Goal: Obtain resource: Download file/media

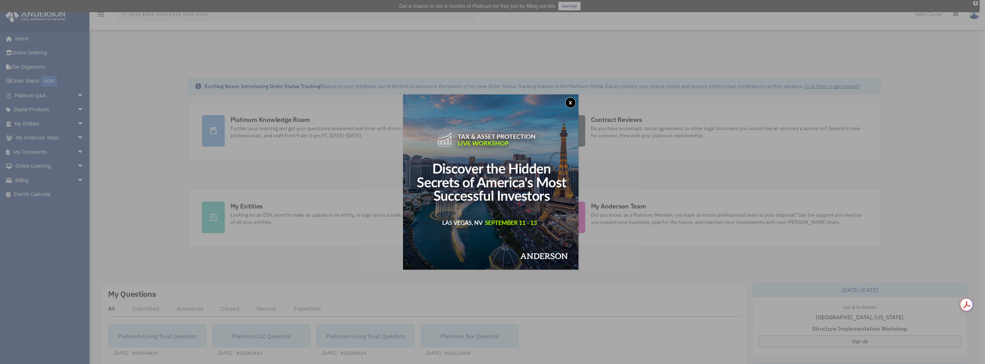
click at [575, 102] on button "x" at bounding box center [570, 102] width 11 height 11
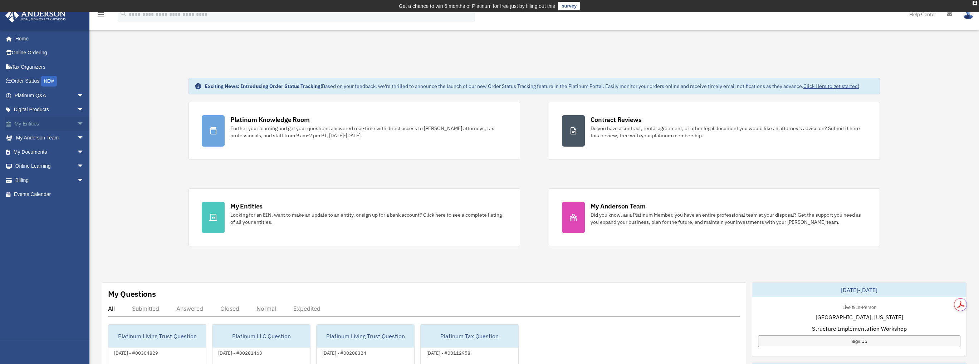
click at [36, 118] on link "My Entities arrow_drop_down" at bounding box center [50, 124] width 90 height 14
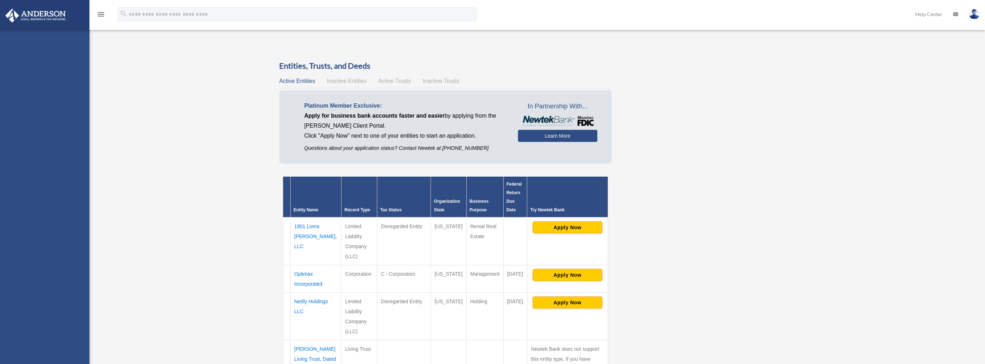
click at [72, 121] on div "kendallw@optimax-inc.com Sign Out kendallw@optimax-inc.com Home Online Ordering…" at bounding box center [44, 212] width 89 height 364
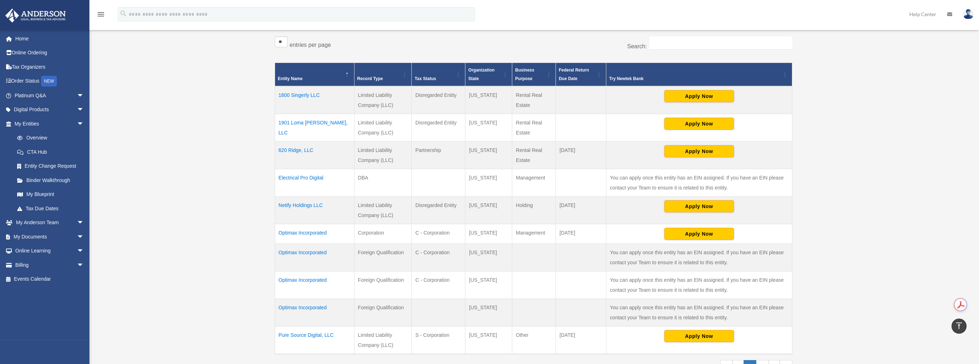
scroll to position [143, 0]
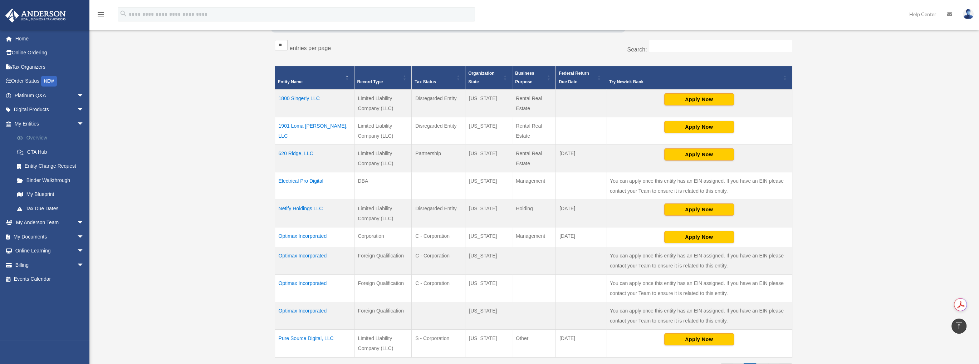
click at [40, 139] on link "Overview" at bounding box center [52, 138] width 85 height 14
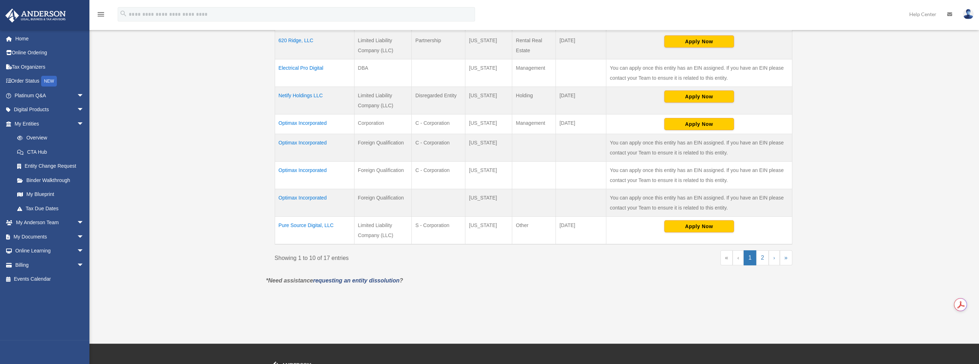
scroll to position [259, 0]
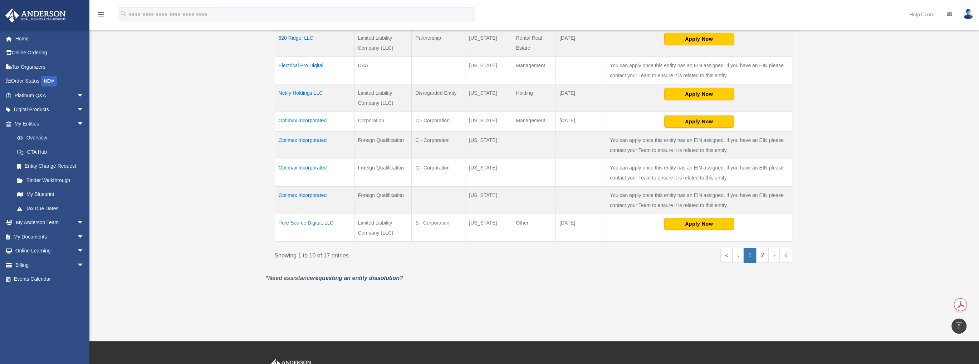
click at [299, 195] on td "Optimax Incorporated" at bounding box center [314, 201] width 79 height 28
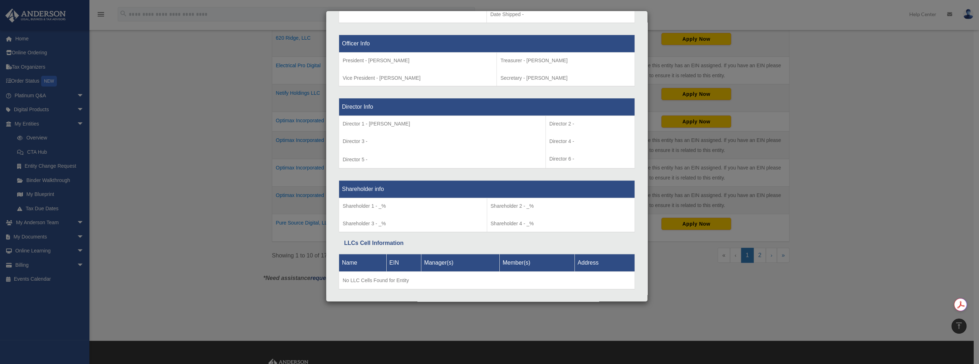
scroll to position [456, 0]
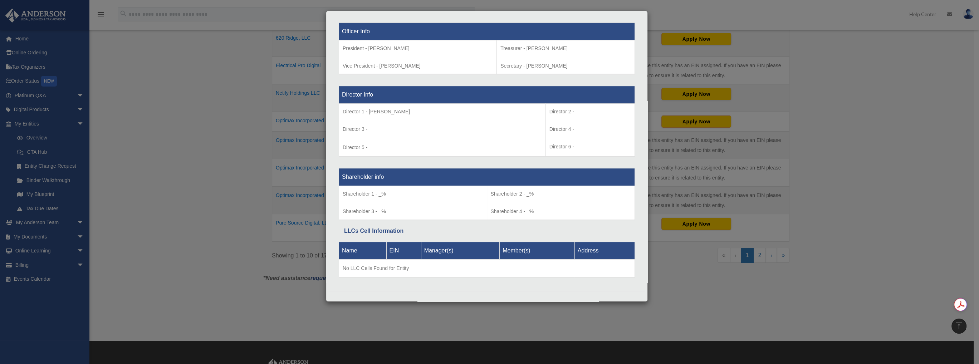
click at [135, 239] on div "Details × Articles Sent Organizational Date" at bounding box center [489, 182] width 979 height 364
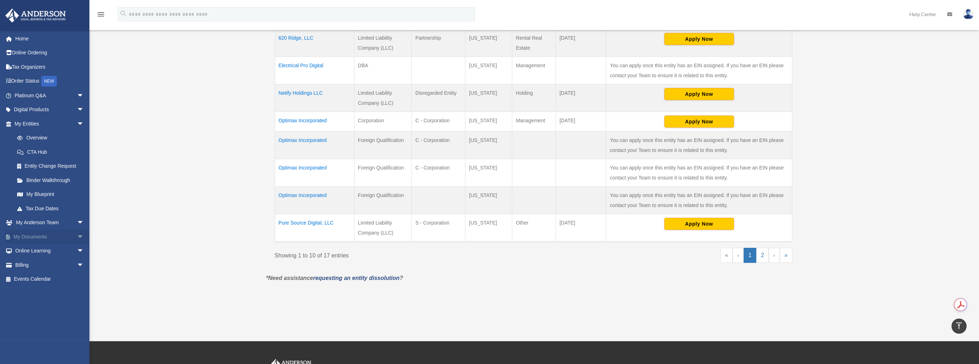
click at [44, 232] on link "My Documents arrow_drop_down" at bounding box center [50, 237] width 90 height 14
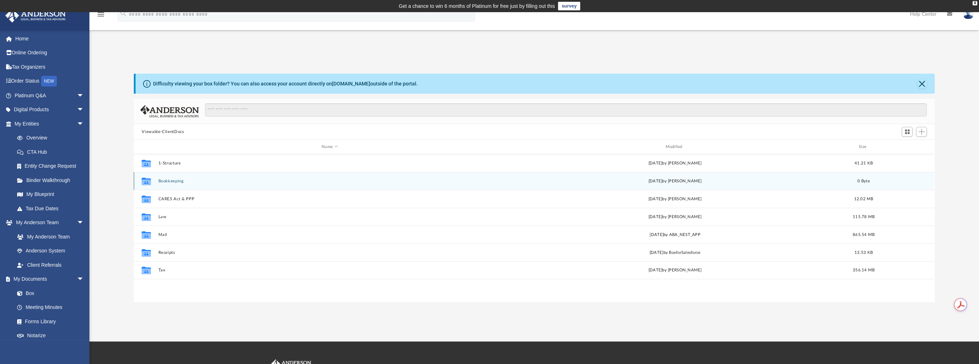
scroll to position [157, 795]
click at [166, 161] on button "1-Structure" at bounding box center [330, 163] width 342 height 5
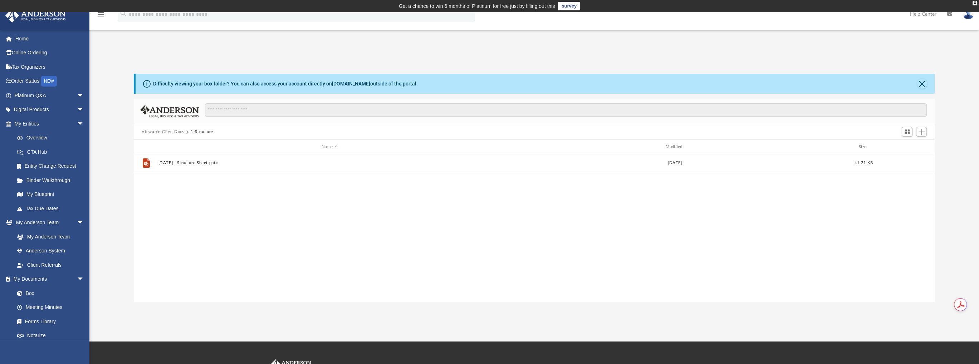
click at [172, 131] on button "Viewable-ClientDocs" at bounding box center [163, 132] width 42 height 6
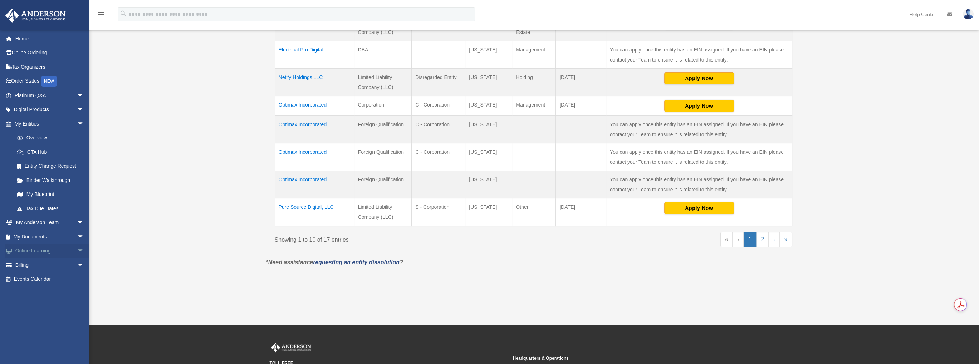
scroll to position [271, 0]
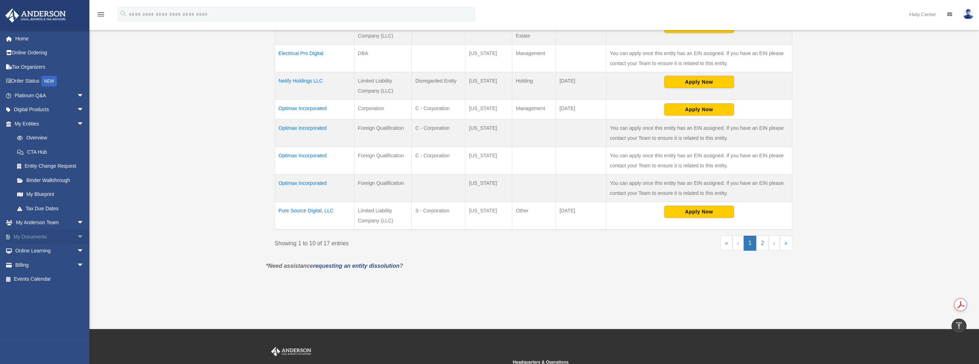
click at [31, 238] on link "My Documents arrow_drop_down" at bounding box center [50, 237] width 90 height 14
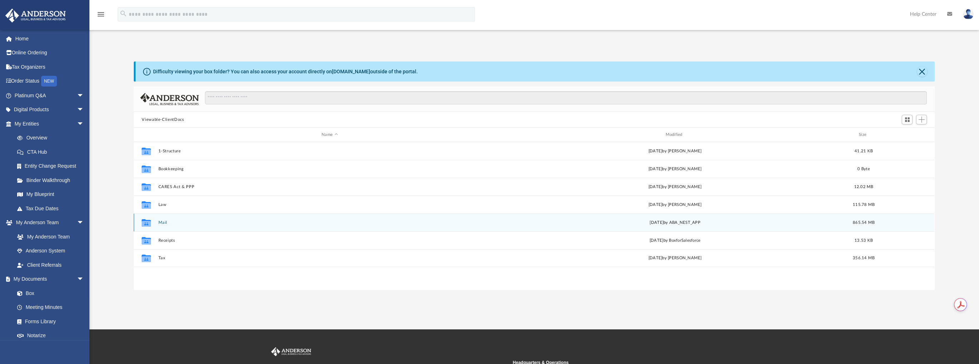
scroll to position [157, 795]
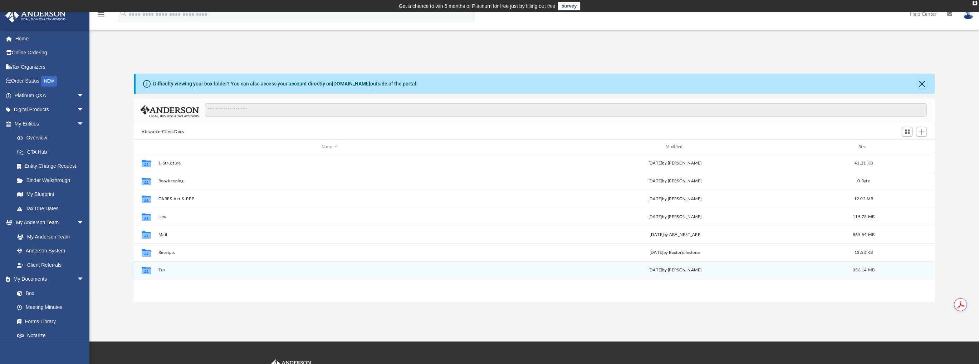
click at [161, 269] on button "Tax" at bounding box center [330, 270] width 342 height 5
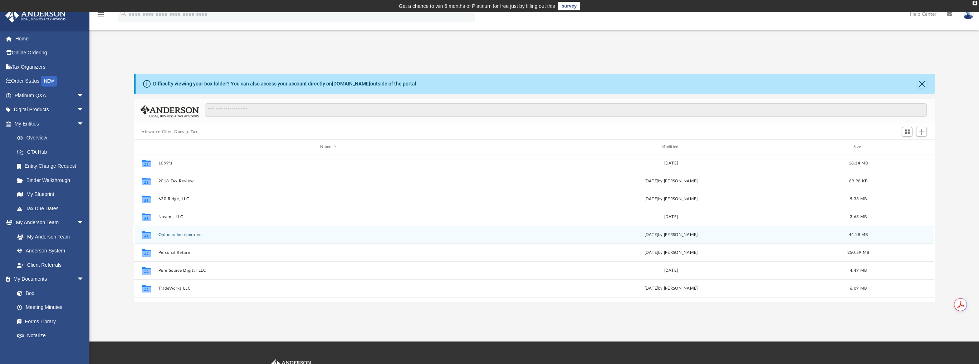
click at [169, 237] on div "Collaborated Folder Optimax Incorporated [DATE] by [PERSON_NAME] 44.18 MB" at bounding box center [534, 235] width 801 height 18
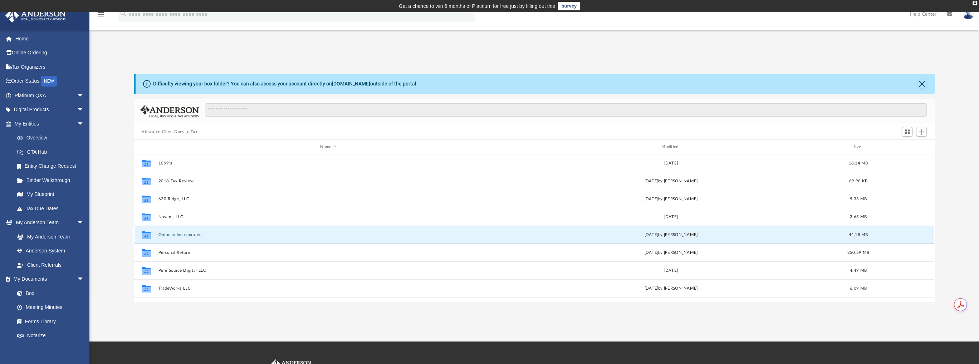
click at [169, 235] on button "Optimax Incorporated" at bounding box center [329, 235] width 340 height 5
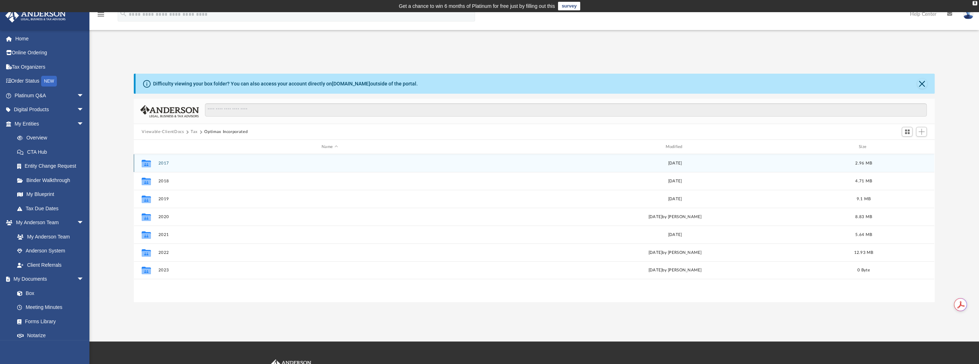
click at [163, 163] on button "2017" at bounding box center [330, 163] width 342 height 5
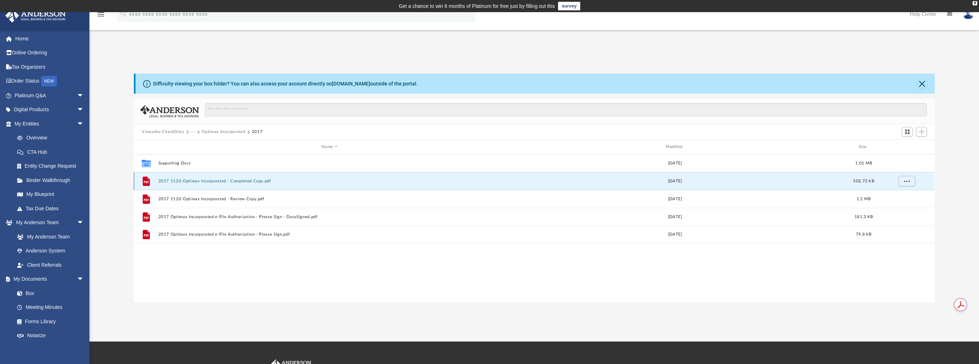
click at [224, 182] on button "2017 1120 Optimax Incorporated - Completed Copy.pdf" at bounding box center [330, 181] width 342 height 5
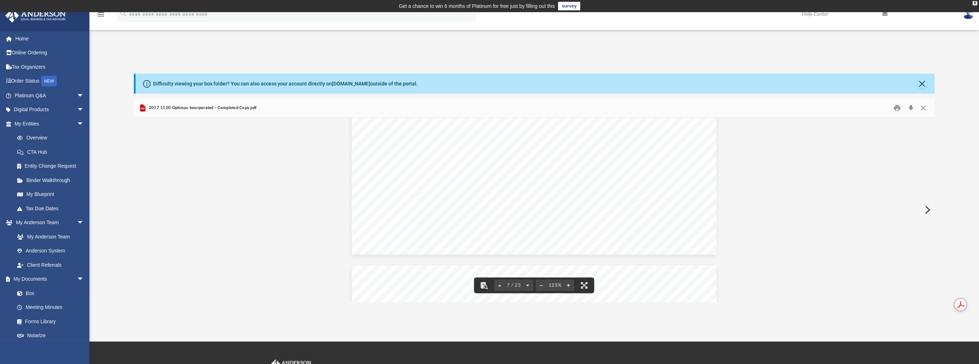
scroll to position [3220, 0]
click at [921, 83] on button "Close" at bounding box center [922, 84] width 10 height 10
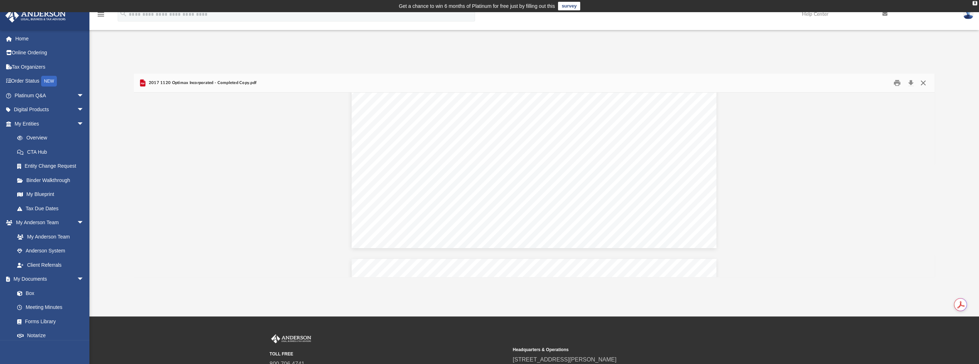
click at [921, 83] on button "Close" at bounding box center [923, 83] width 13 height 11
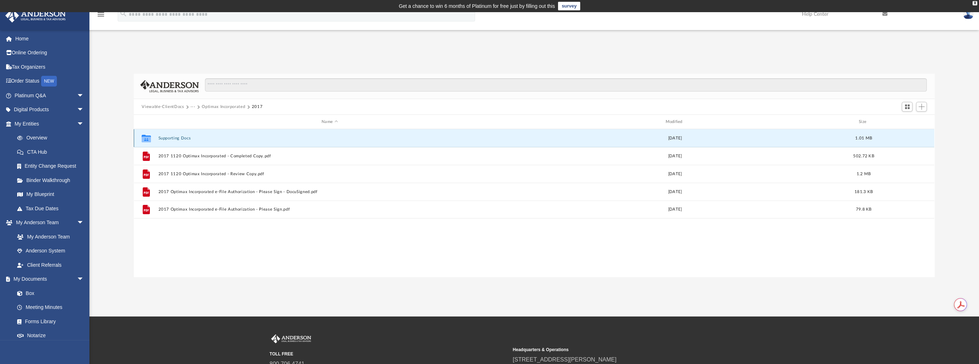
click at [185, 139] on button "Supporting Docs" at bounding box center [330, 138] width 342 height 5
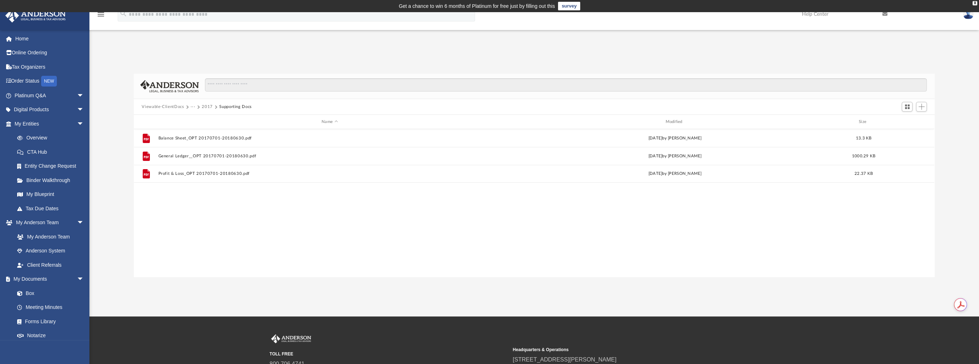
click at [206, 106] on button "2017" at bounding box center [207, 107] width 11 height 6
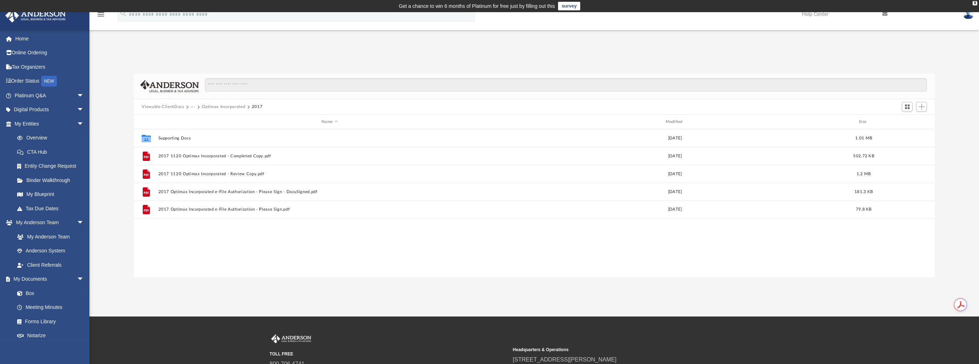
click at [169, 106] on button "Viewable-ClientDocs" at bounding box center [163, 107] width 42 height 6
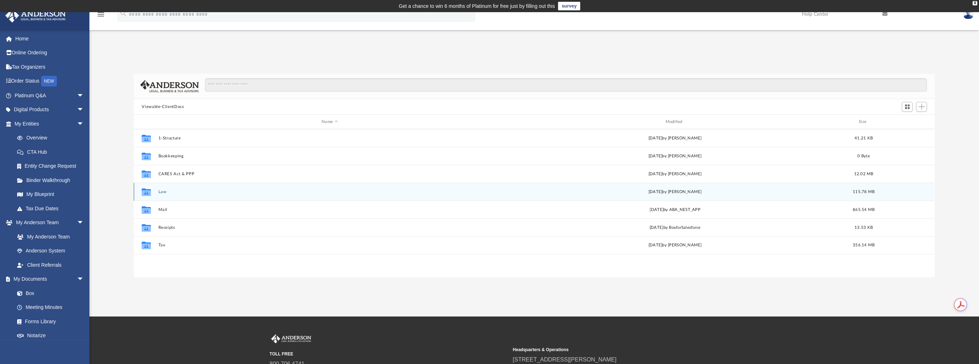
click at [160, 193] on button "Law" at bounding box center [330, 192] width 342 height 5
click at [177, 193] on button "Optimax Incorporated" at bounding box center [329, 192] width 340 height 5
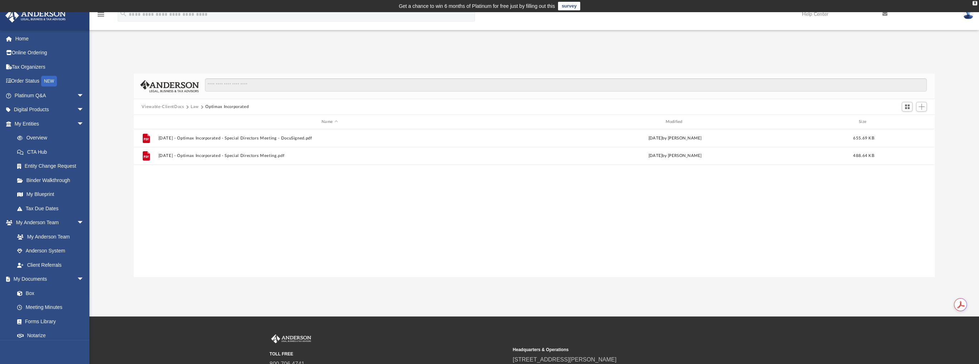
click at [177, 108] on button "Viewable-ClientDocs" at bounding box center [163, 107] width 42 height 6
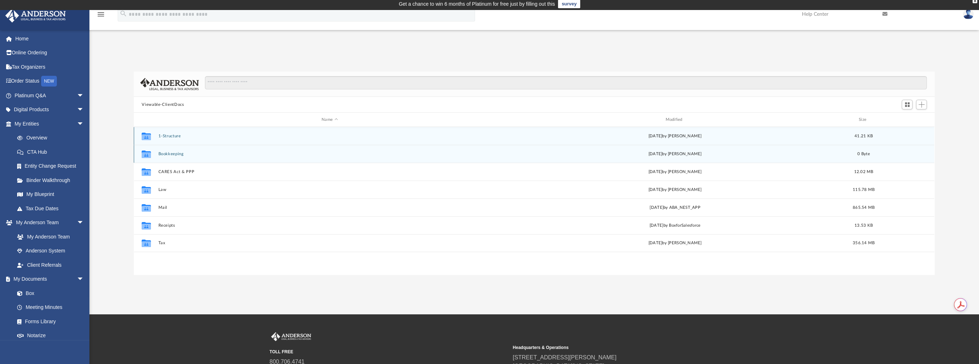
scroll to position [0, 0]
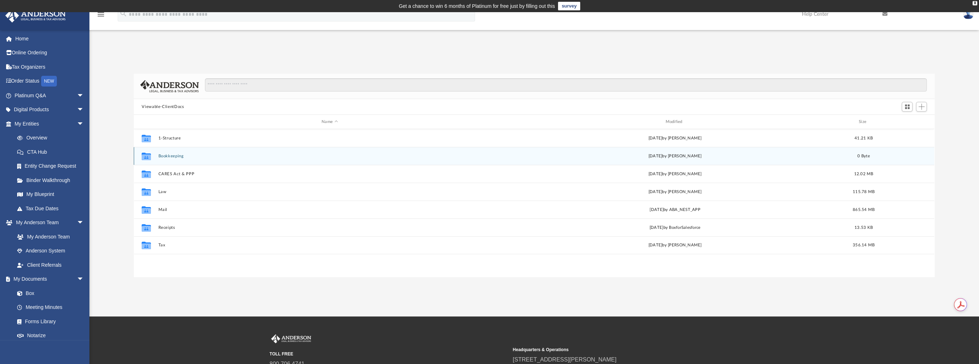
click at [176, 155] on button "Bookkeeping" at bounding box center [330, 156] width 342 height 5
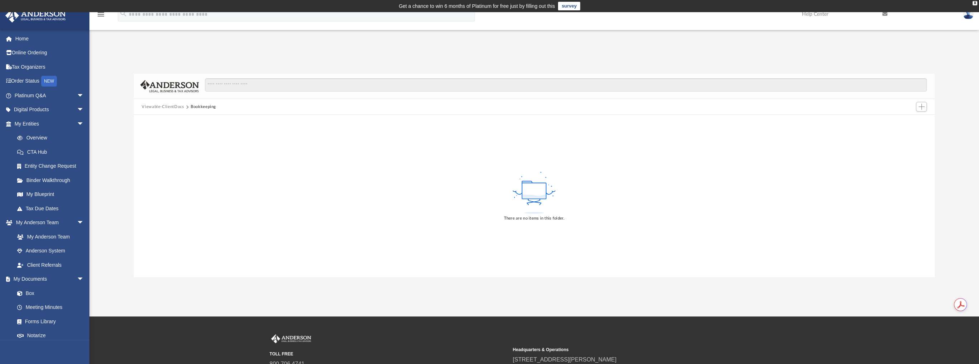
click at [165, 104] on button "Viewable-ClientDocs" at bounding box center [163, 107] width 42 height 6
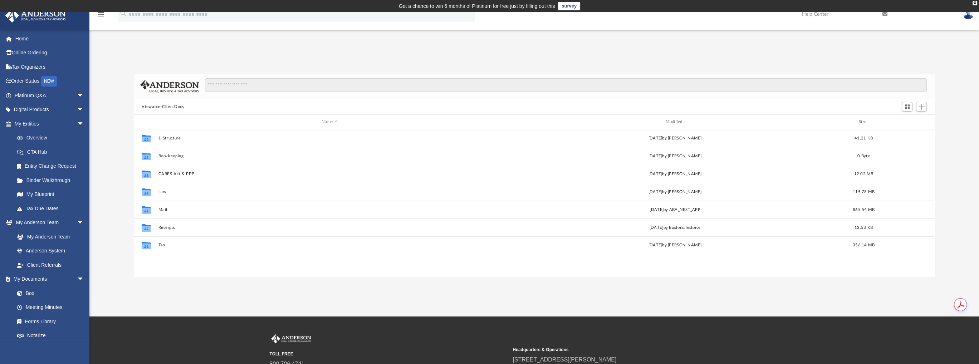
scroll to position [157, 795]
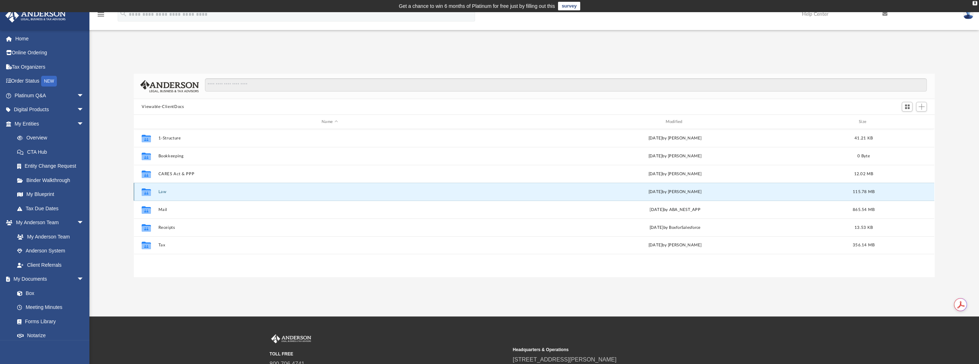
click at [163, 192] on button "Law" at bounding box center [330, 192] width 342 height 5
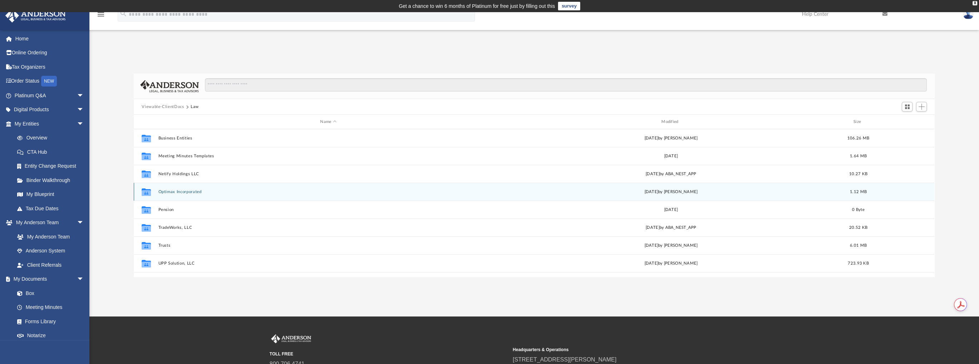
click at [163, 192] on button "Optimax Incorporated" at bounding box center [329, 192] width 340 height 5
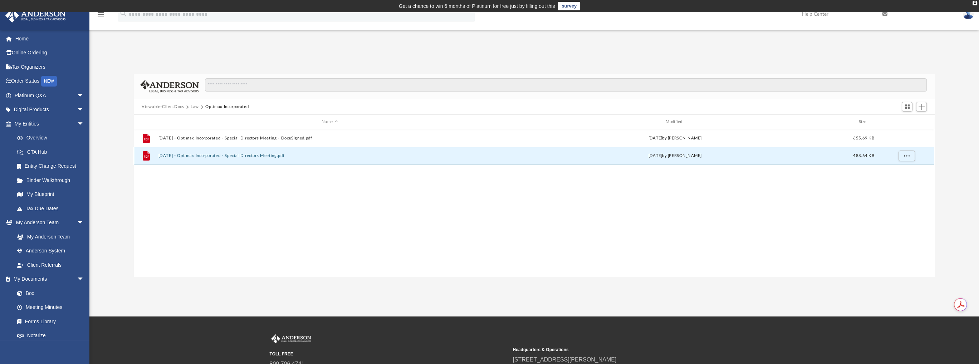
click at [211, 155] on button "[DATE] - Optimax Incorporated - Special Directors Meeting.pdf" at bounding box center [330, 156] width 342 height 5
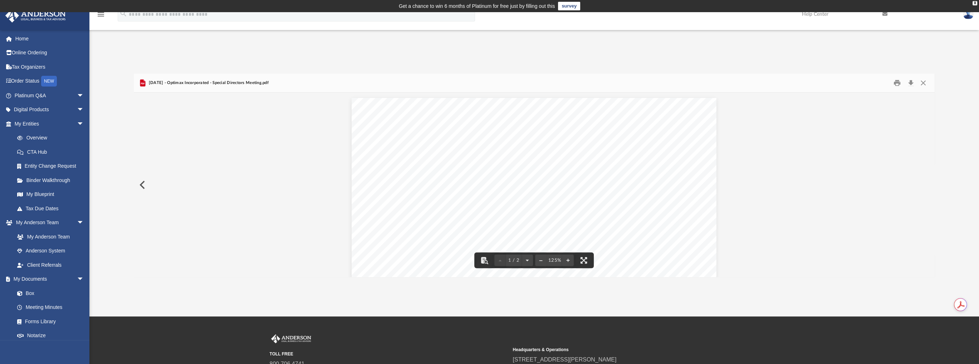
click at [138, 182] on button "Preview" at bounding box center [142, 185] width 16 height 20
click at [922, 87] on button "Close" at bounding box center [923, 83] width 13 height 11
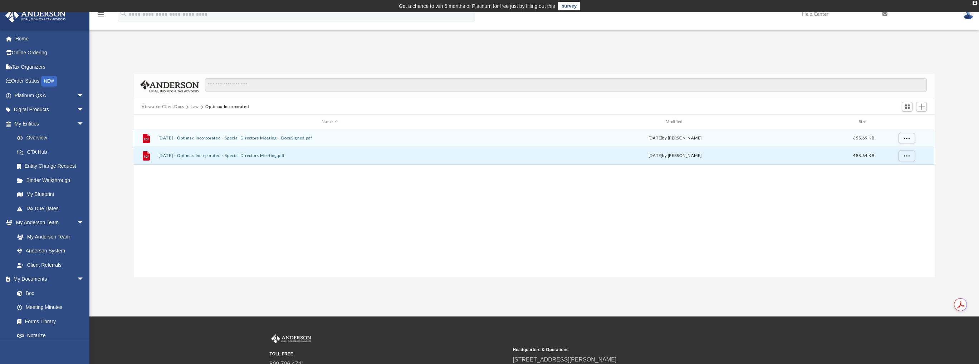
click at [253, 141] on div "File [DATE] - Optimax Incorporated - Special Directors Meeting - DocuSigned.pdf…" at bounding box center [534, 138] width 801 height 18
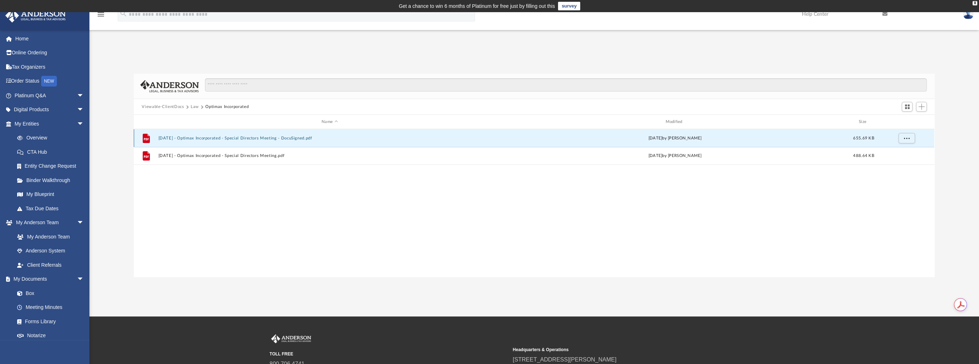
click at [254, 138] on button "[DATE] - Optimax Incorporated - Special Directors Meeting - DocuSigned.pdf" at bounding box center [330, 138] width 342 height 5
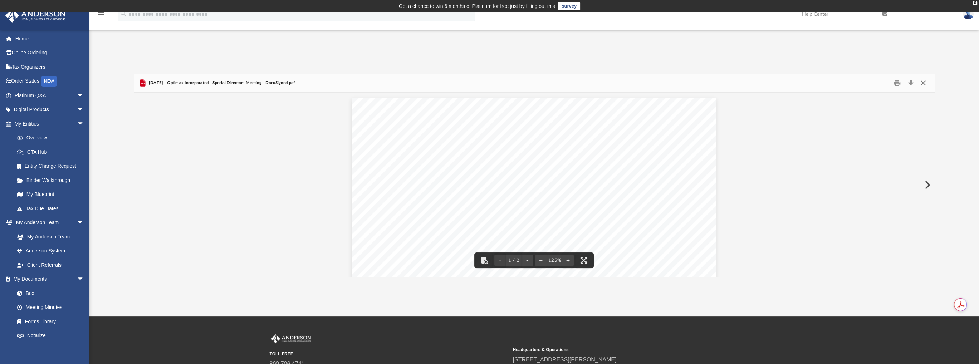
click at [924, 83] on button "Close" at bounding box center [923, 83] width 13 height 11
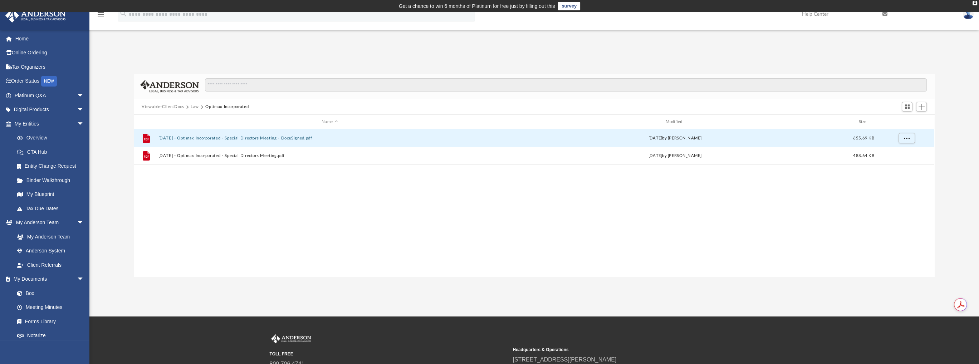
click at [163, 107] on button "Viewable-ClientDocs" at bounding box center [163, 107] width 42 height 6
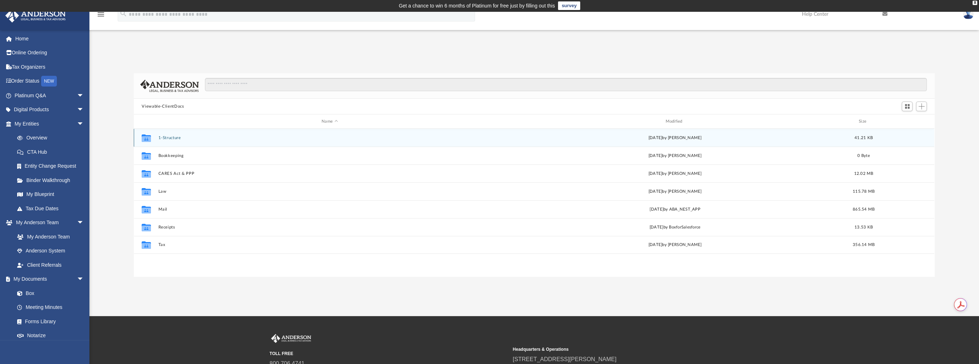
scroll to position [0, 0]
click at [166, 139] on button "1-Structure" at bounding box center [330, 138] width 342 height 5
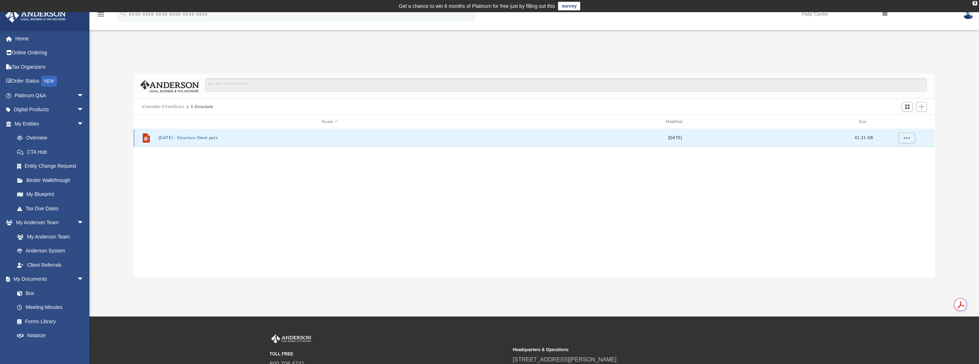
click at [207, 136] on button "2017.09.18 - Structure Sheet.pptx" at bounding box center [330, 138] width 342 height 5
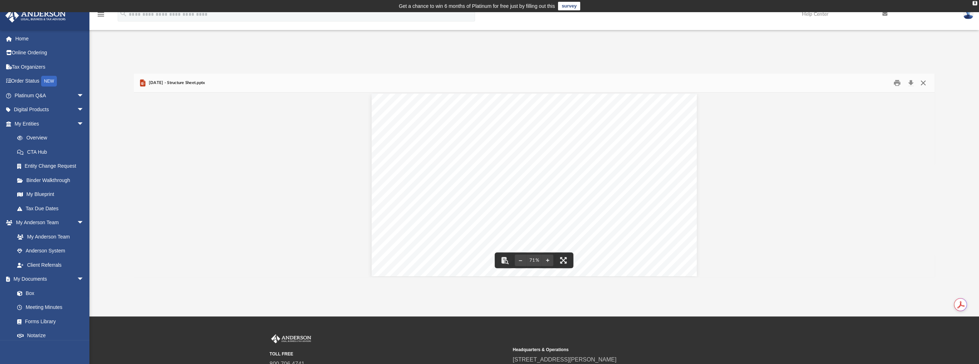
click at [923, 83] on button "Close" at bounding box center [923, 83] width 13 height 11
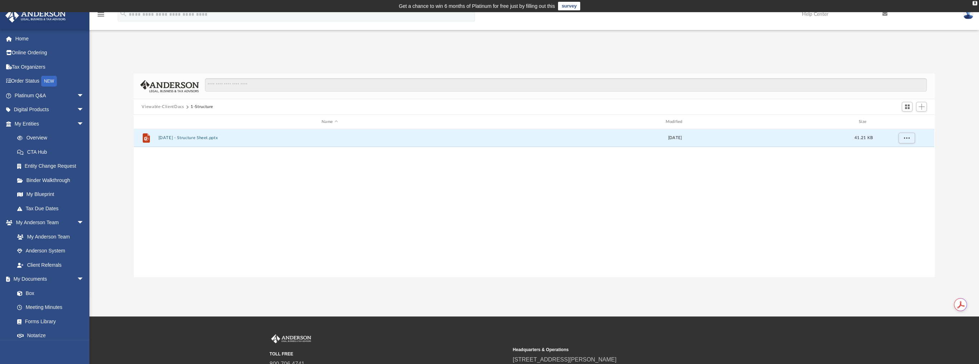
click at [166, 106] on button "Viewable-ClientDocs" at bounding box center [163, 107] width 42 height 6
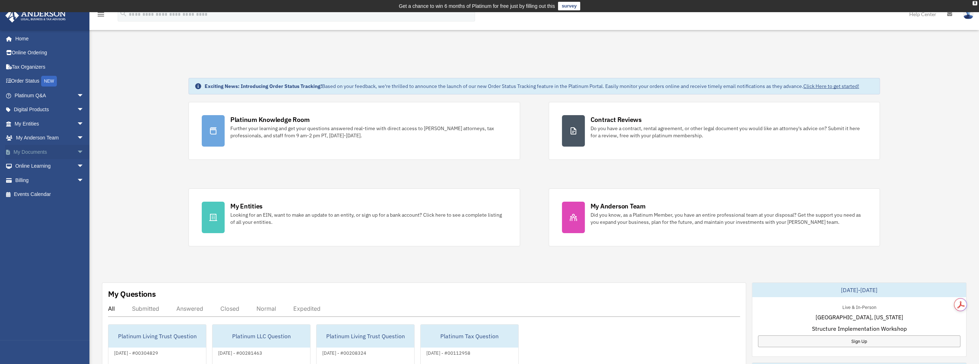
click at [39, 152] on link "My Documents arrow_drop_down" at bounding box center [50, 152] width 90 height 14
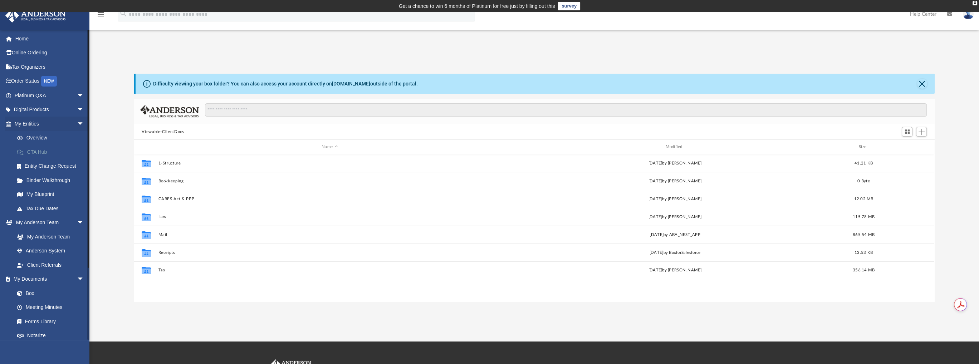
scroll to position [157, 795]
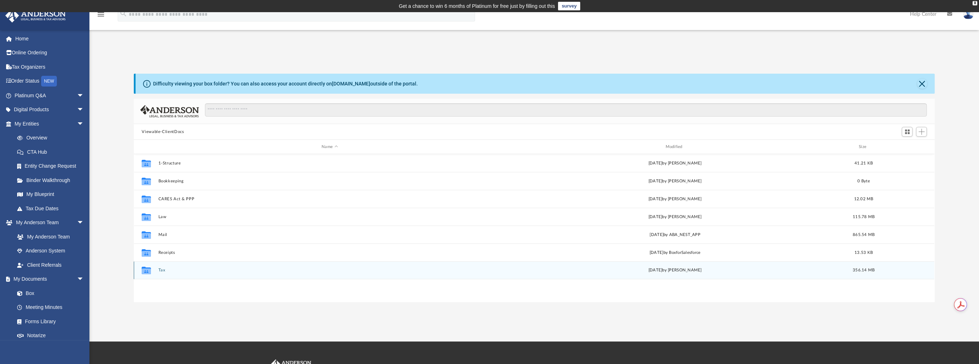
click at [162, 273] on div "Collaborated Folder Tax Tue Aug 13 2024 by Alex Price 356.14 MB" at bounding box center [534, 271] width 801 height 18
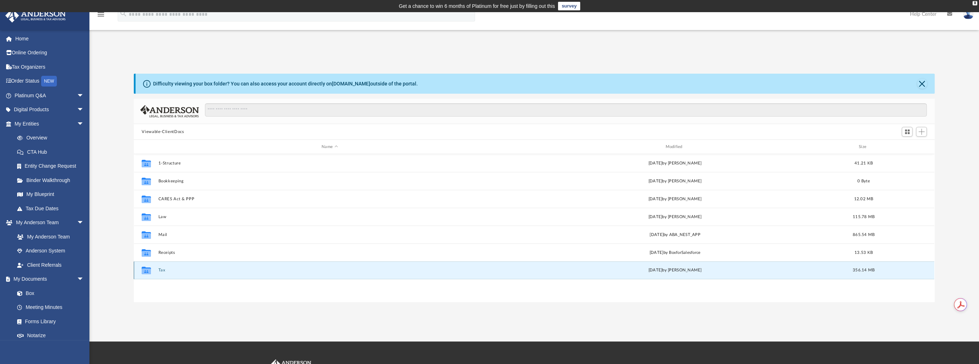
click at [162, 268] on button "Tax" at bounding box center [330, 270] width 342 height 5
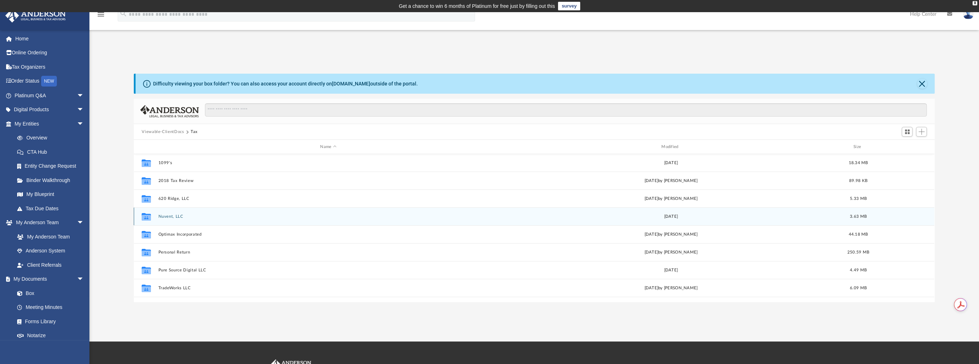
scroll to position [0, 0]
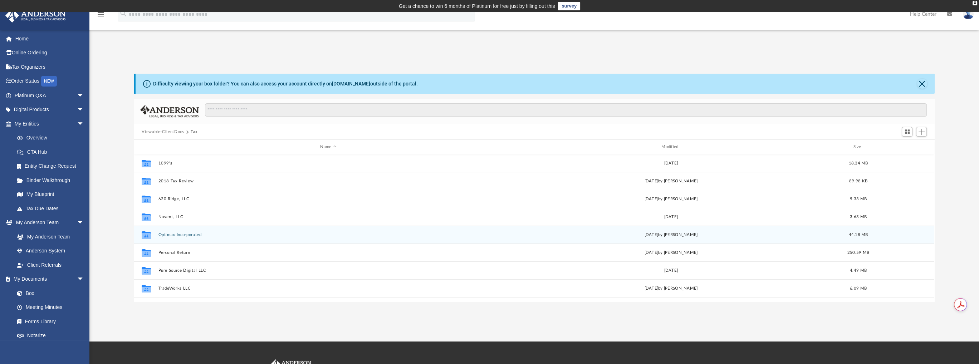
click at [170, 232] on div "Collaborated Folder Optimax Incorporated Wed May 15 2024 by Linda Ramos 44.18 MB" at bounding box center [534, 235] width 801 height 18
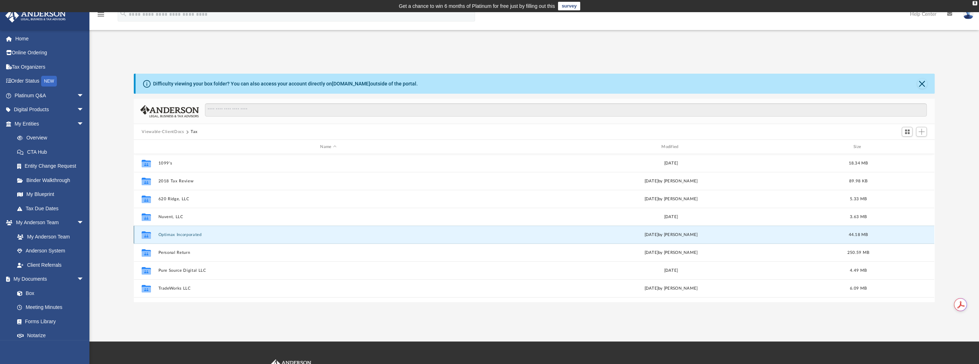
click at [150, 234] on icon "grid" at bounding box center [146, 236] width 9 height 6
click at [180, 234] on button "Optimax Incorporated" at bounding box center [329, 235] width 340 height 5
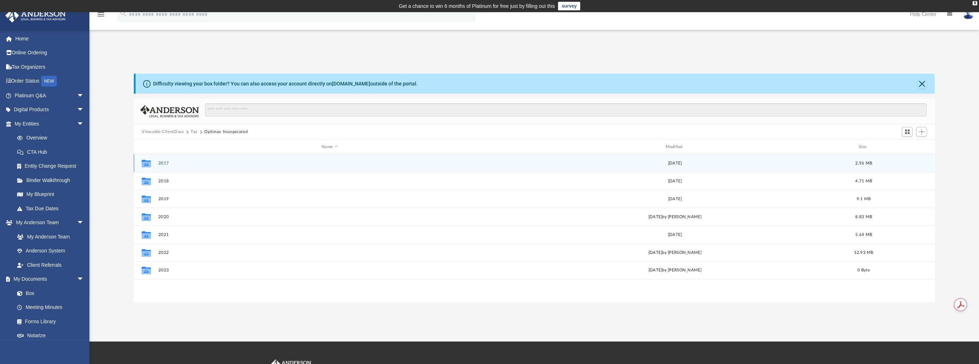
click at [161, 163] on button "2017" at bounding box center [330, 163] width 342 height 5
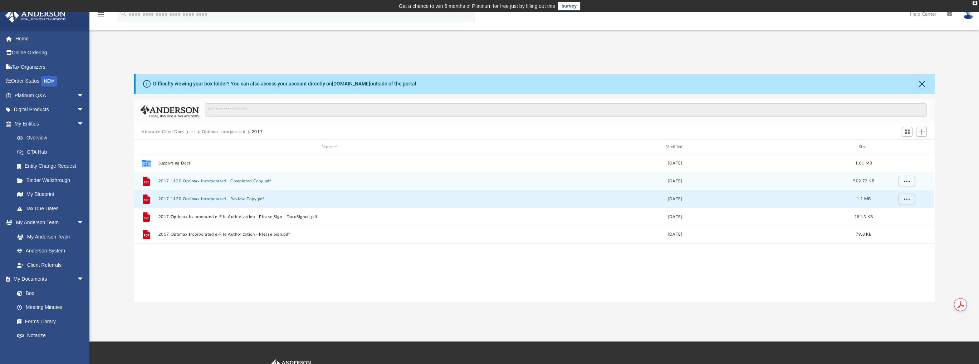
drag, startPoint x: 191, startPoint y: 200, endPoint x: 195, endPoint y: 177, distance: 22.9
click at [195, 177] on div "Collaborated Folder Supporting Docs Fri Oct 19 2018 1.01 MB File 2017 1120 Opti…" at bounding box center [534, 198] width 801 height 89
click at [195, 181] on button "2017 1120 Optimax Incorporated - Completed Copy.pdf" at bounding box center [330, 181] width 342 height 5
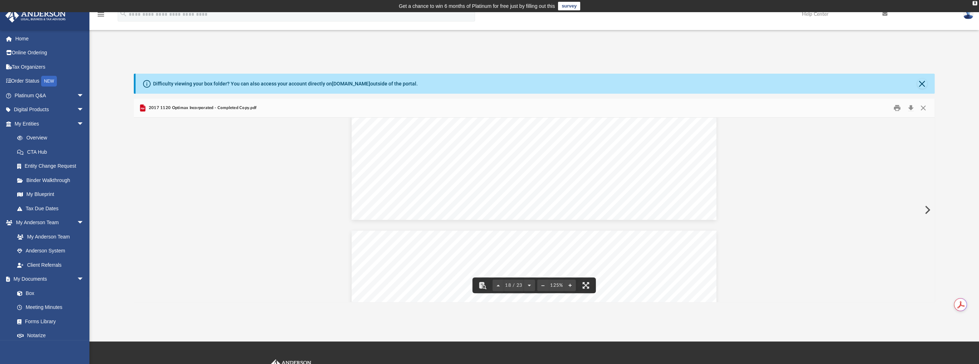
scroll to position [8588, 0]
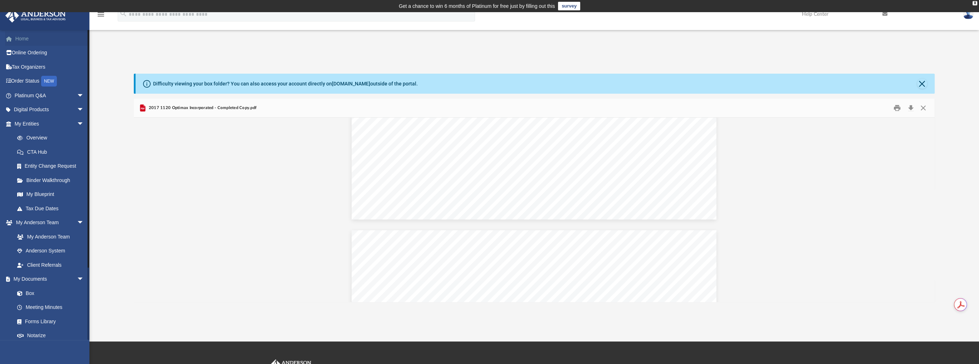
click at [17, 40] on link "Home" at bounding box center [50, 38] width 90 height 14
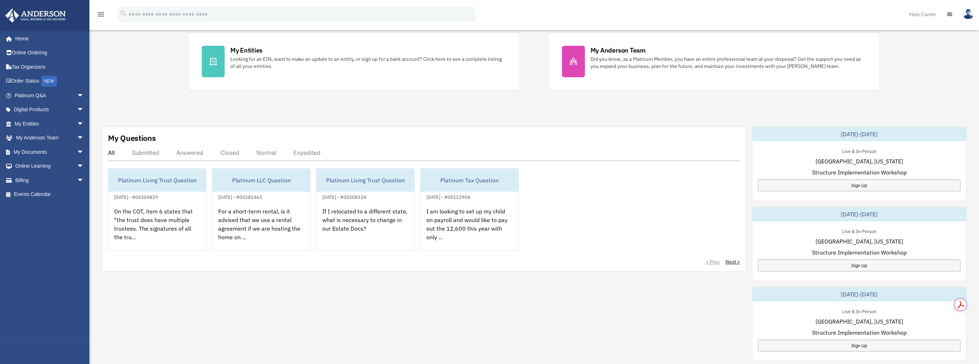
scroll to position [155, 0]
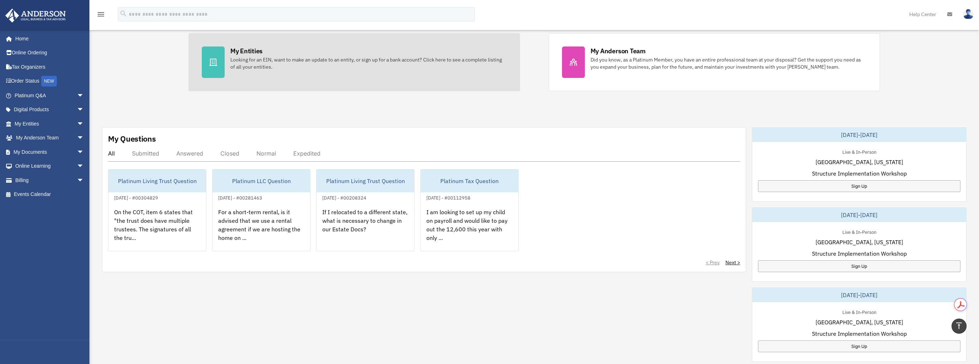
click at [246, 48] on div "My Entities" at bounding box center [246, 51] width 32 height 9
click at [220, 56] on div at bounding box center [213, 62] width 23 height 31
click at [273, 69] on div "Looking for an EIN, want to make an update to an entity, or sign up for a bank …" at bounding box center [368, 63] width 277 height 14
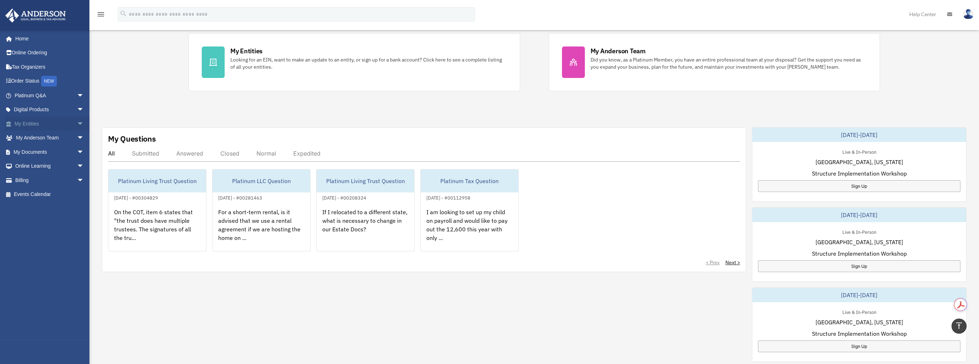
click at [28, 120] on link "My Entities arrow_drop_down" at bounding box center [50, 124] width 90 height 14
click at [77, 123] on span "arrow_drop_down" at bounding box center [84, 124] width 14 height 15
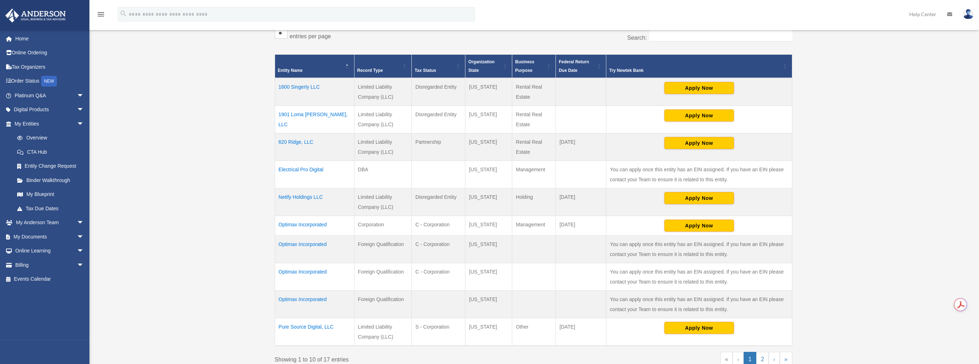
scroll to position [182, 0]
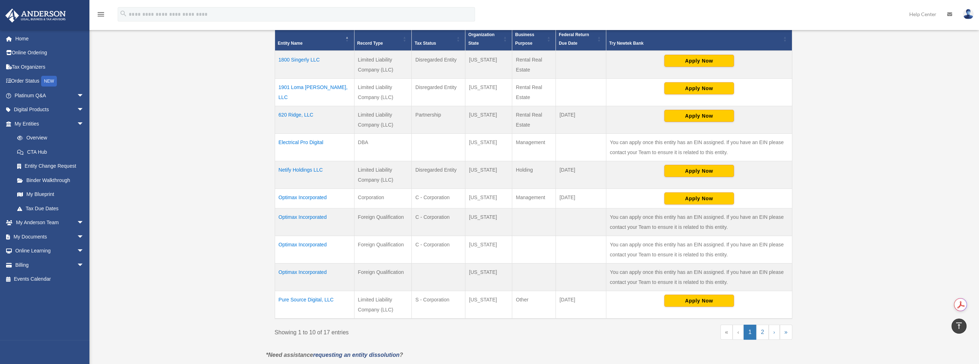
click at [301, 271] on td "Optimax Incorporated" at bounding box center [314, 278] width 79 height 28
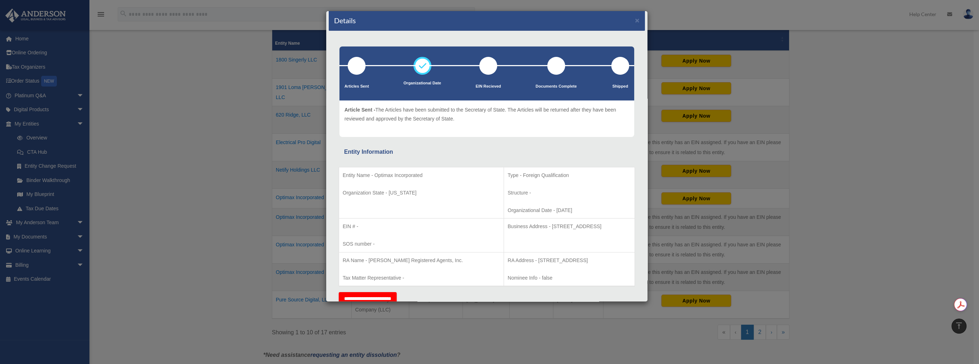
scroll to position [0, 0]
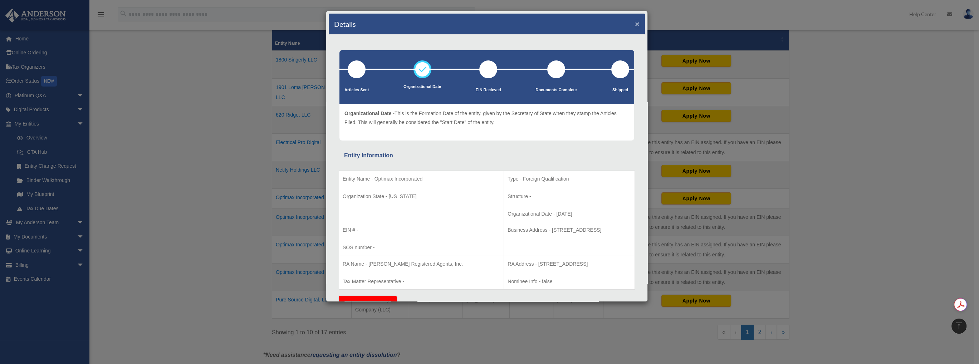
click at [635, 23] on button "×" at bounding box center [637, 24] width 5 height 8
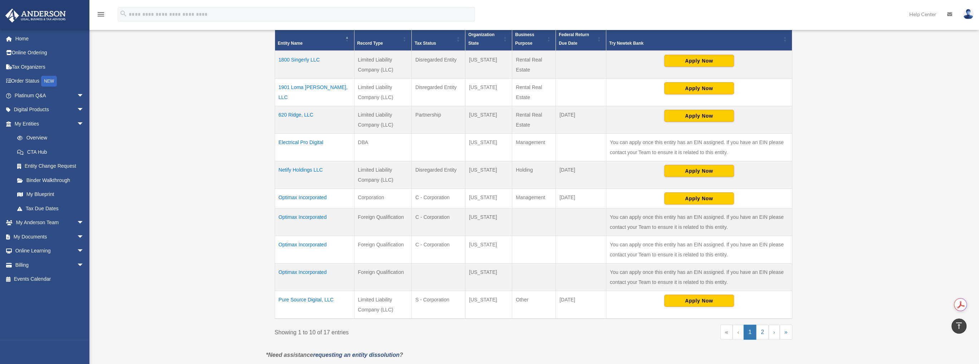
click at [307, 196] on td "Optimax Incorporated" at bounding box center [314, 199] width 79 height 20
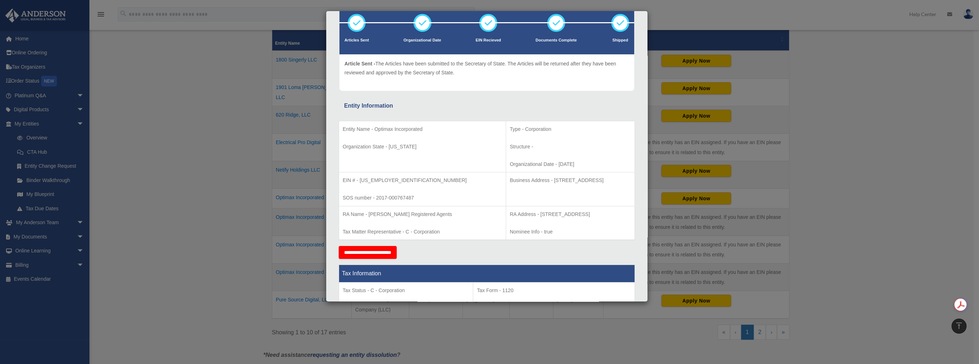
scroll to position [23, 0]
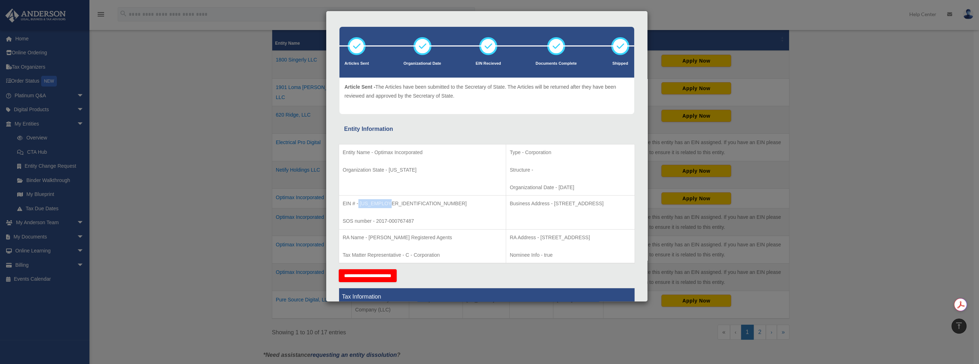
drag, startPoint x: 389, startPoint y: 199, endPoint x: 358, endPoint y: 204, distance: 30.8
click at [358, 204] on p "EIN # - [US_EMPLOYER_IDENTIFICATION_NUMBER]" at bounding box center [423, 203] width 160 height 9
copy p "82-2811776"
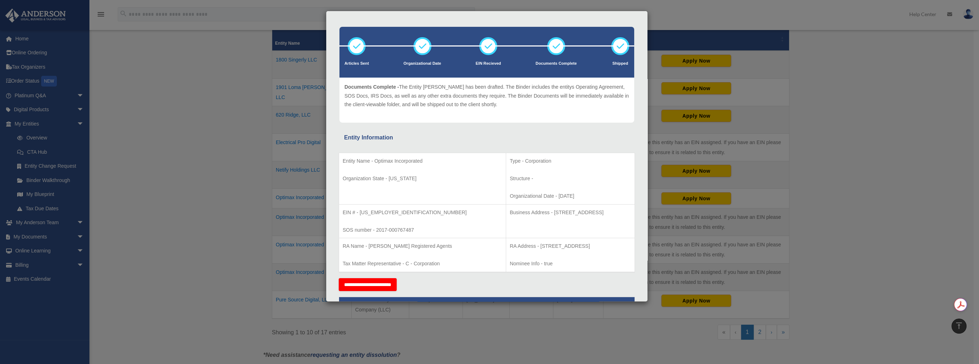
click at [439, 242] on p "RA Name - Anderson Registered Agents" at bounding box center [423, 246] width 160 height 9
click at [413, 260] on p "Tax Matter Representative - C - Corporation" at bounding box center [423, 263] width 160 height 9
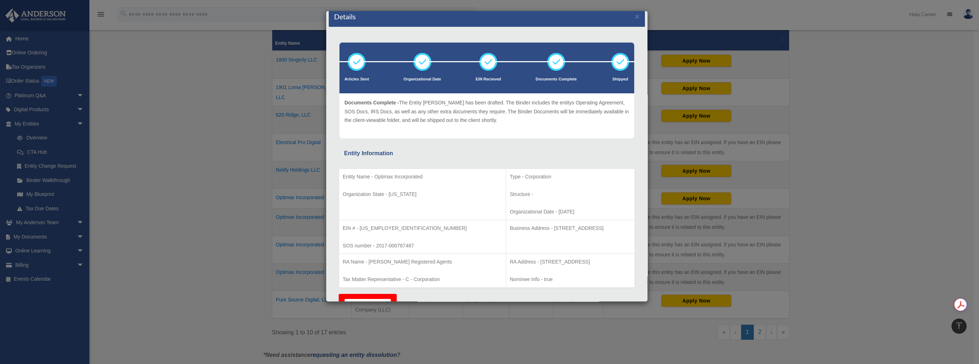
scroll to position [0, 0]
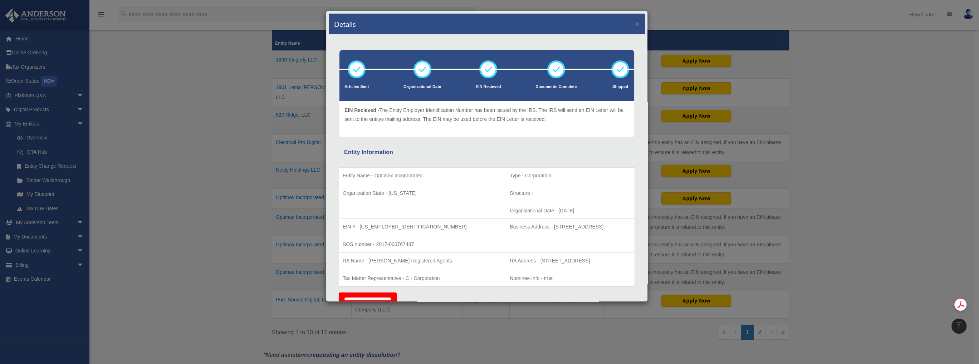
click at [488, 70] on icon at bounding box center [488, 69] width 21 height 21
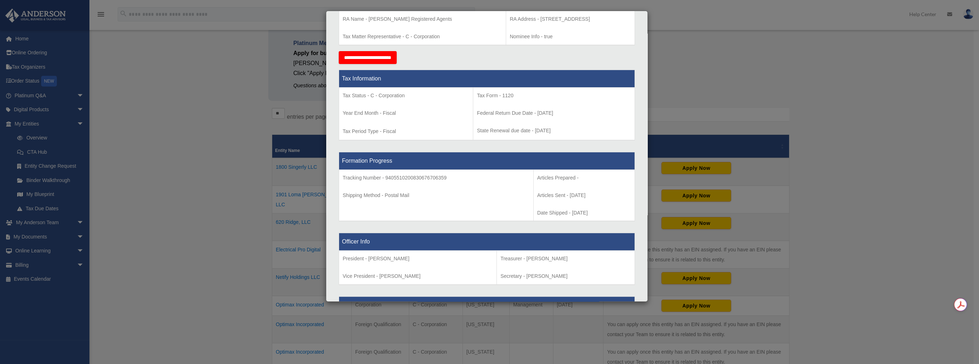
scroll to position [461, 0]
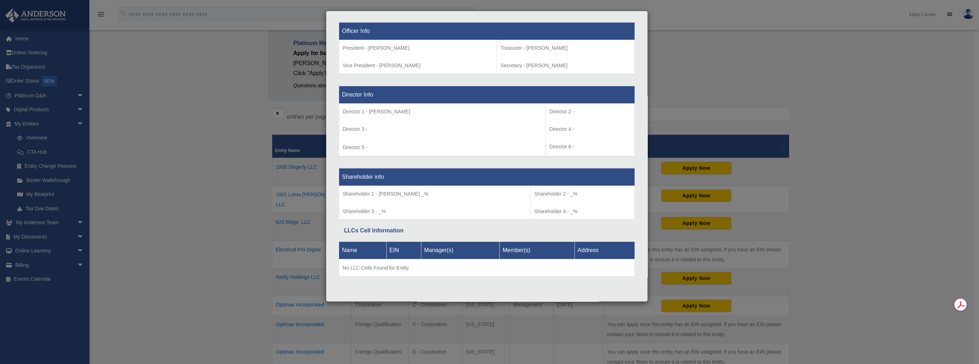
click at [226, 220] on div "Details × Articles Sent Organizational Date" at bounding box center [489, 182] width 979 height 364
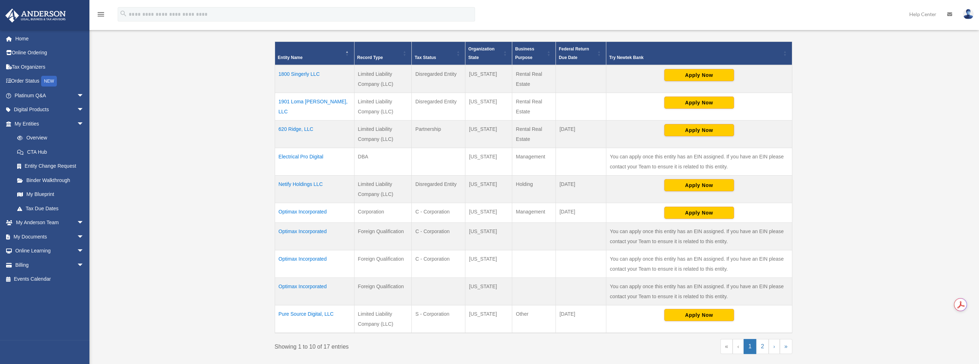
scroll to position [289, 0]
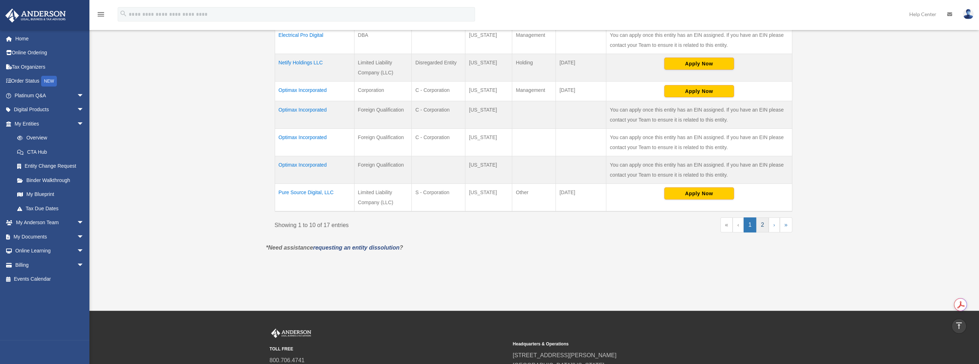
click at [761, 225] on link "2" at bounding box center [762, 225] width 13 height 15
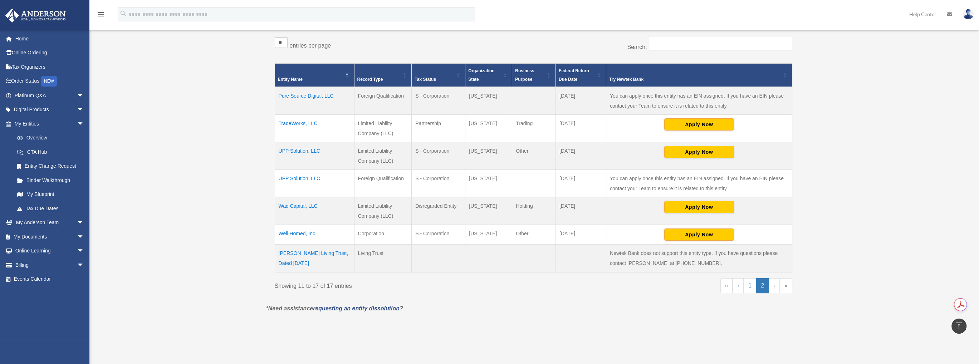
scroll to position [143, 0]
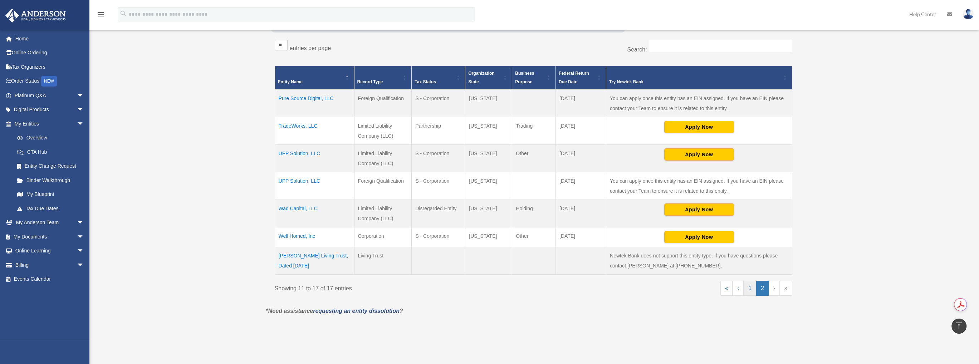
click at [749, 289] on link "1" at bounding box center [750, 288] width 13 height 15
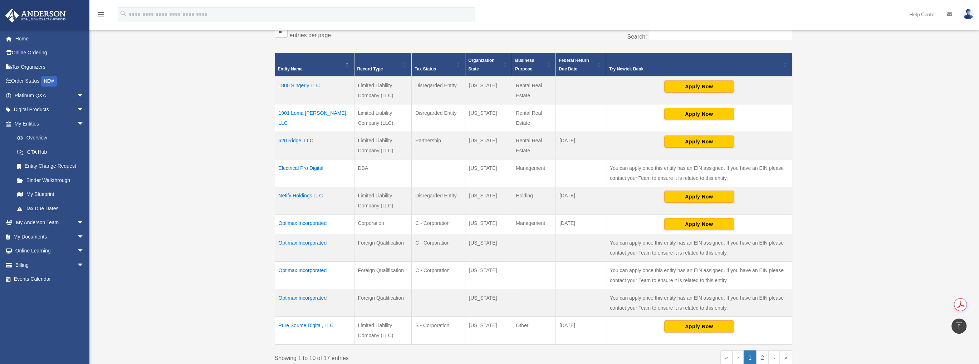
click at [298, 221] on td "Optimax Incorporated" at bounding box center [314, 225] width 79 height 20
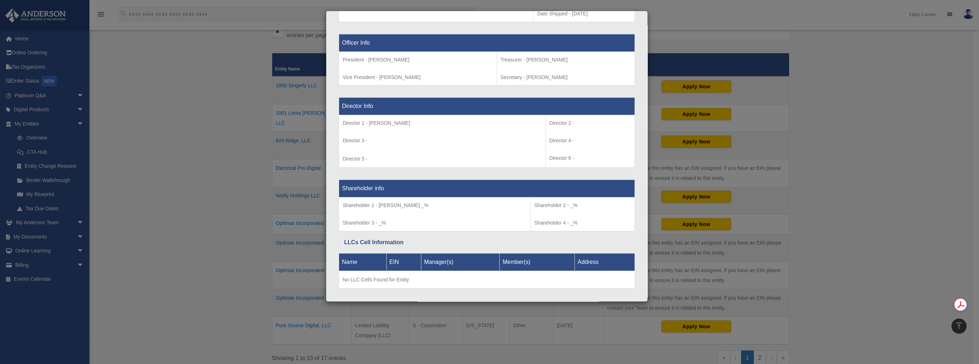
scroll to position [452, 0]
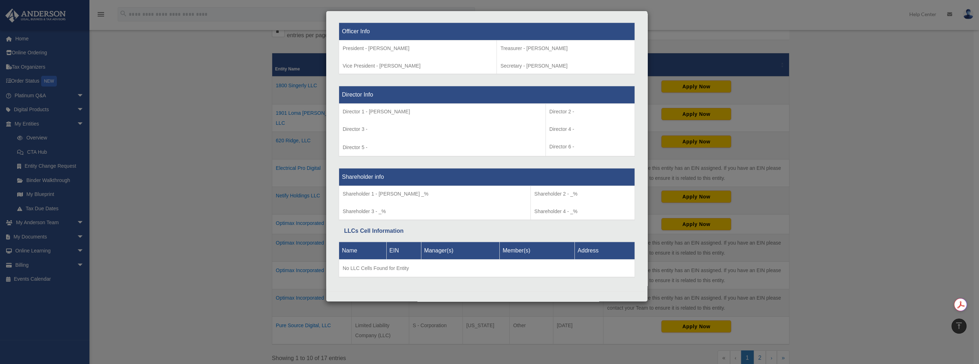
drag, startPoint x: 187, startPoint y: 259, endPoint x: 191, endPoint y: 255, distance: 6.3
click at [185, 258] on div "Details × Articles Sent Organizational Date" at bounding box center [489, 182] width 979 height 364
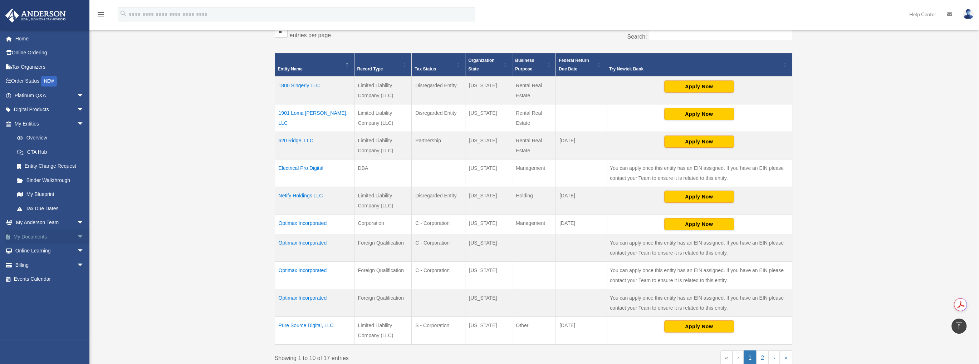
click at [36, 235] on link "My Documents arrow_drop_down" at bounding box center [50, 237] width 90 height 14
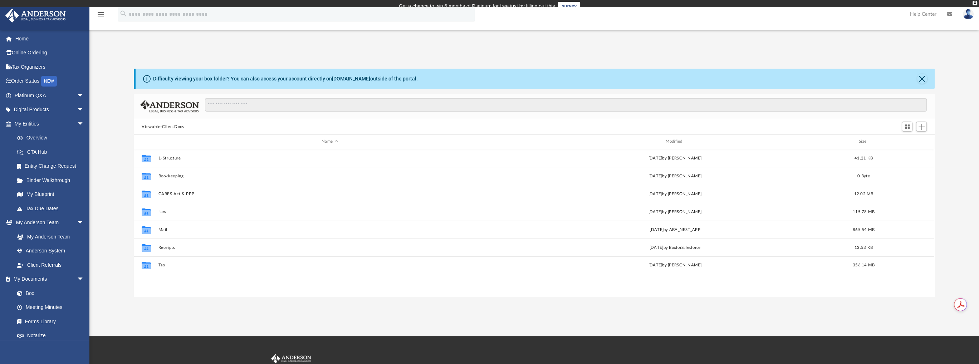
scroll to position [157, 795]
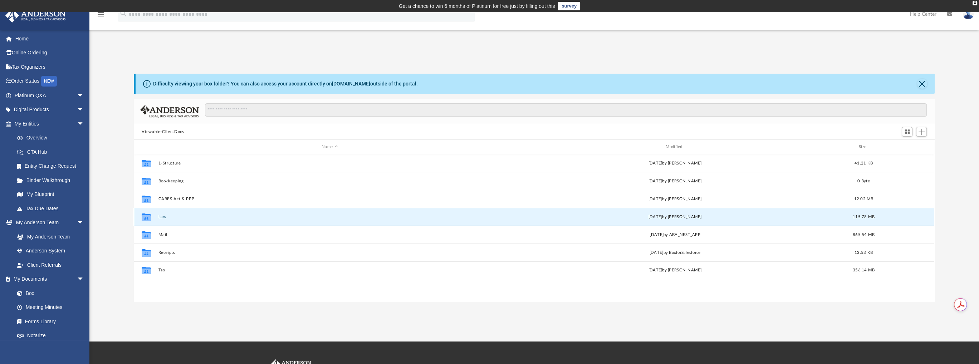
click at [162, 215] on button "Law" at bounding box center [330, 217] width 342 height 5
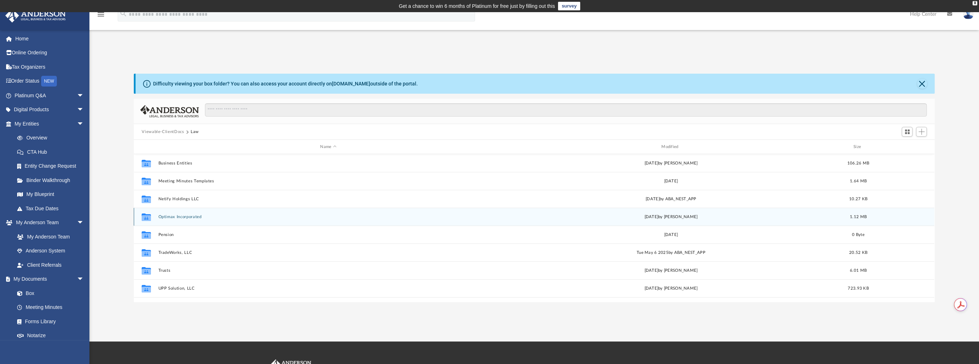
click at [162, 215] on button "Optimax Incorporated" at bounding box center [329, 217] width 340 height 5
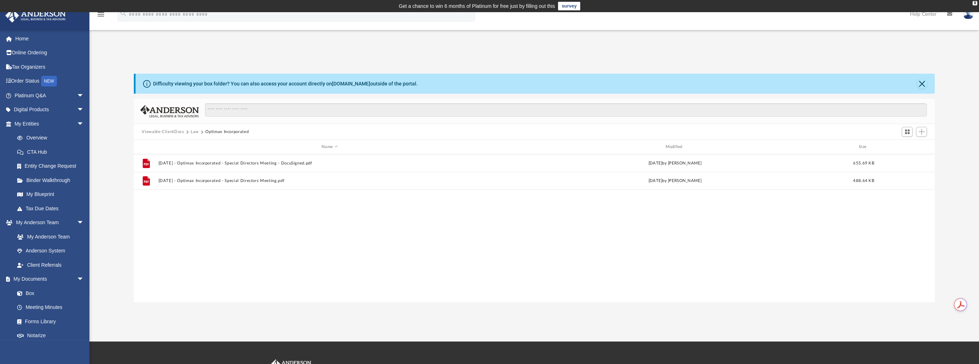
click at [167, 131] on button "Viewable-ClientDocs" at bounding box center [163, 132] width 42 height 6
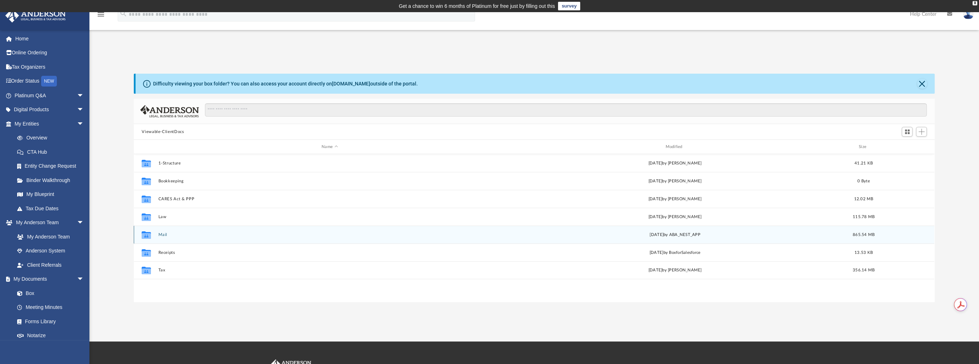
click at [159, 235] on button "Mail" at bounding box center [330, 235] width 342 height 5
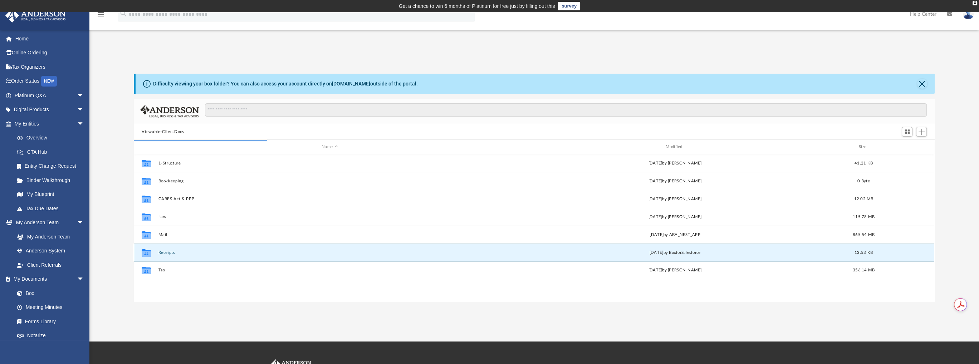
click at [166, 252] on button "Receipts" at bounding box center [330, 252] width 342 height 5
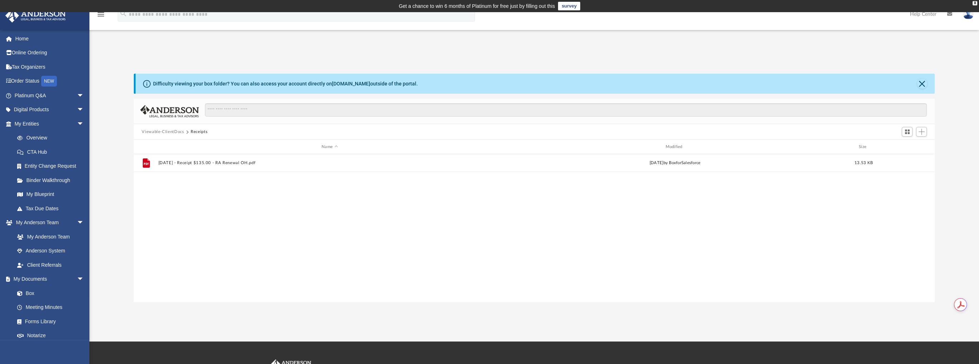
click at [169, 129] on button "Viewable-ClientDocs" at bounding box center [163, 132] width 42 height 6
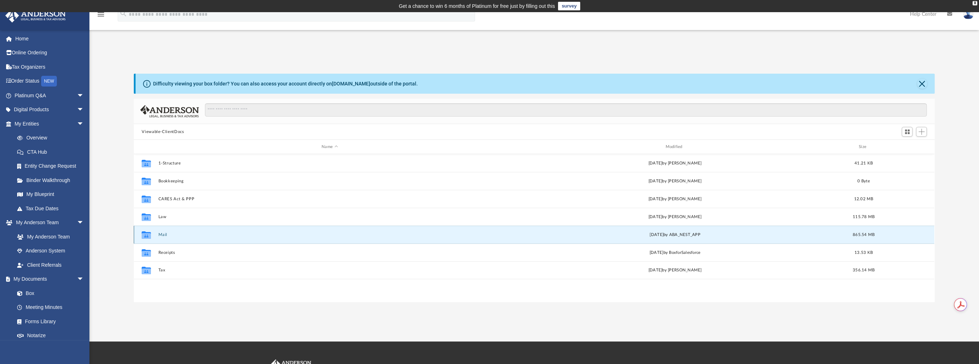
click at [160, 235] on button "Mail" at bounding box center [330, 235] width 342 height 5
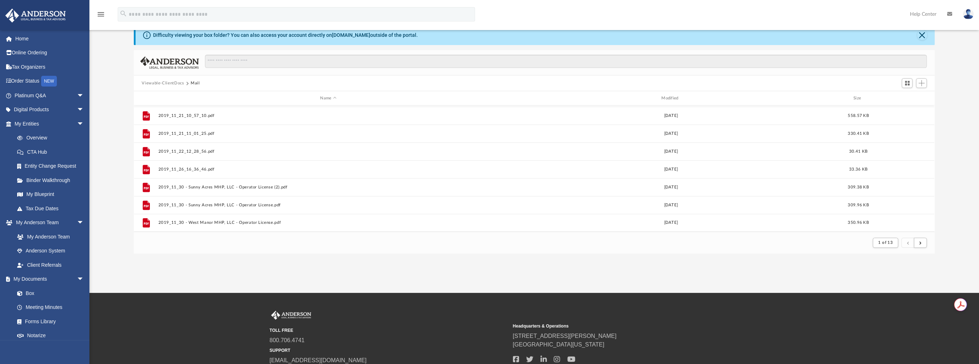
scroll to position [105, 0]
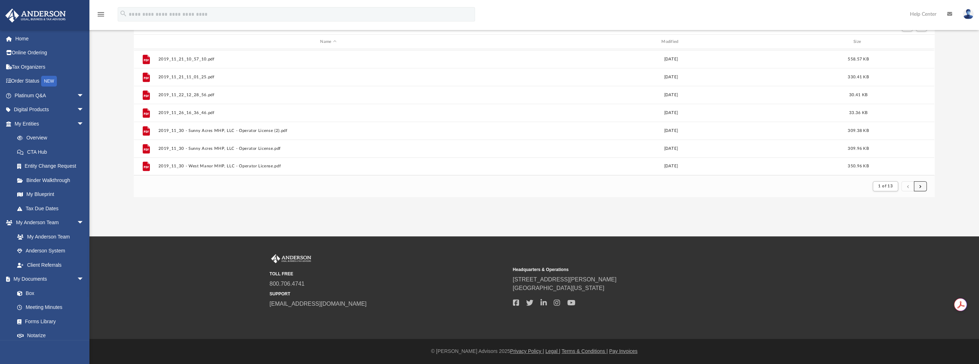
click at [921, 186] on span "submit" at bounding box center [921, 186] width 2 height 4
click at [907, 188] on button "submit" at bounding box center [908, 186] width 13 height 10
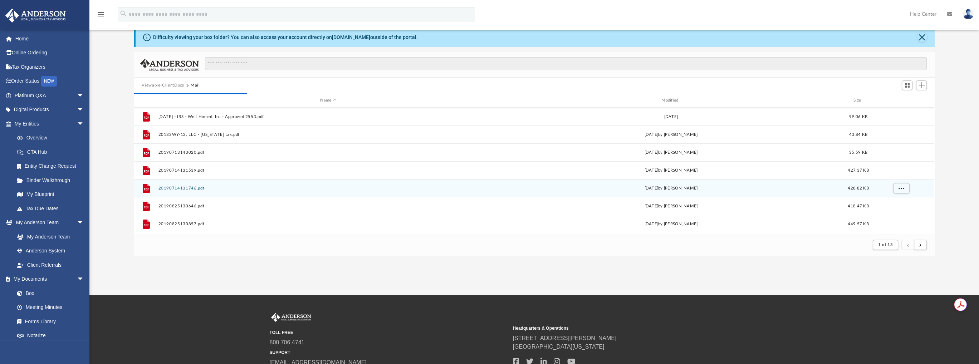
scroll to position [0, 0]
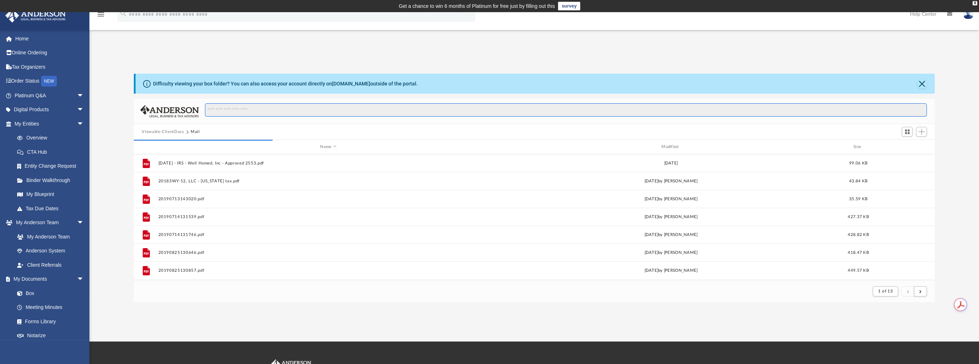
click at [321, 113] on input "Search files and folders" at bounding box center [566, 110] width 722 height 14
type input "**********"
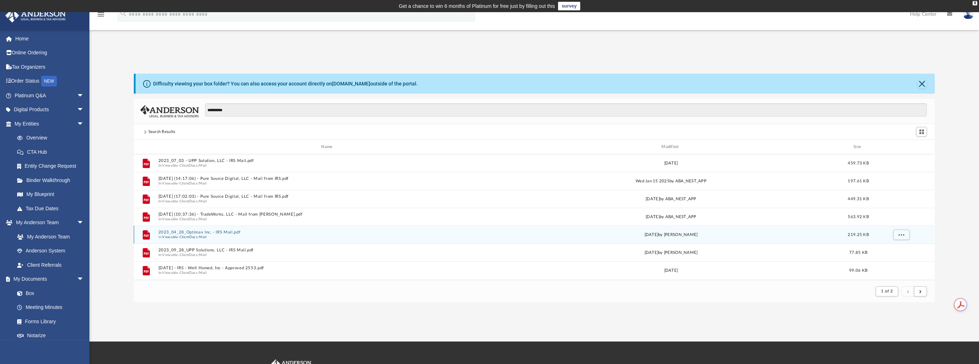
click at [210, 233] on button "2023_04_28_Optimax Inc, - IRS Mail.pdf" at bounding box center [329, 232] width 340 height 5
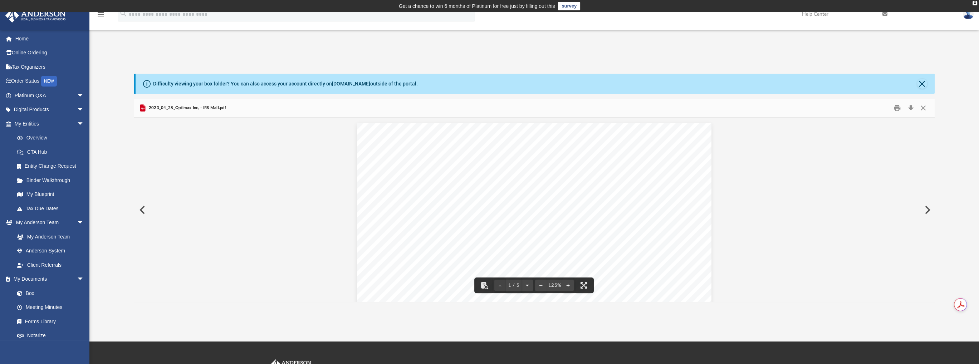
click at [143, 210] on button "Preview" at bounding box center [142, 210] width 16 height 20
click at [926, 209] on button "Preview" at bounding box center [927, 210] width 16 height 20
click at [921, 104] on button "Close" at bounding box center [923, 108] width 13 height 11
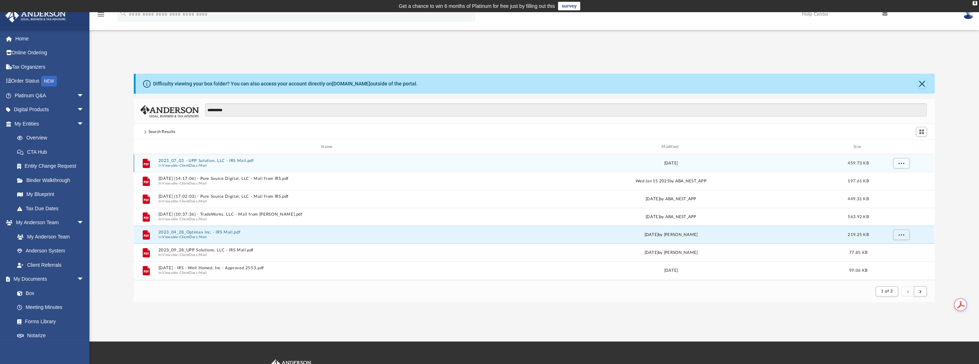
click at [204, 161] on button "2023_07_03 - UPP Solution, LLC - IRS Mail.pdf" at bounding box center [329, 161] width 340 height 5
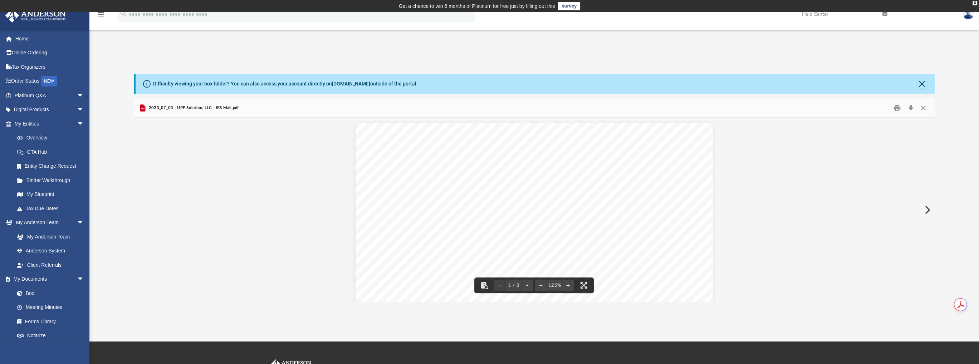
click at [927, 211] on button "Preview" at bounding box center [927, 210] width 16 height 20
click at [930, 208] on button "Preview" at bounding box center [927, 210] width 16 height 20
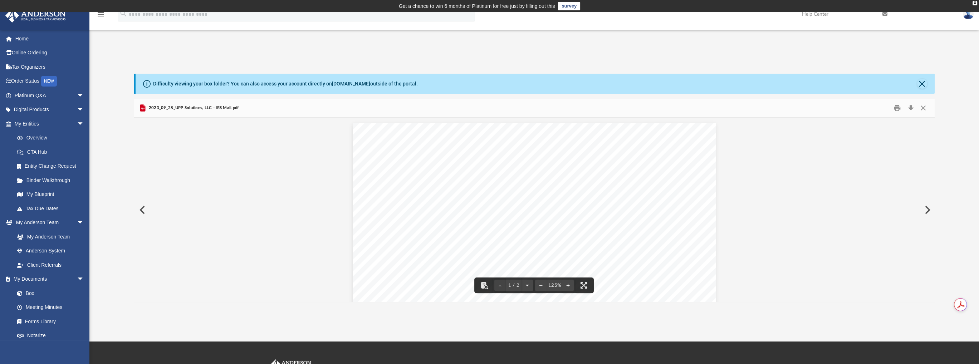
drag, startPoint x: 930, startPoint y: 208, endPoint x: 743, endPoint y: 256, distance: 193.6
click at [743, 256] on div "1 / 2 125%" at bounding box center [534, 210] width 801 height 185
click at [929, 209] on button "Preview" at bounding box center [927, 210] width 16 height 20
click at [927, 209] on button "Preview" at bounding box center [927, 210] width 16 height 20
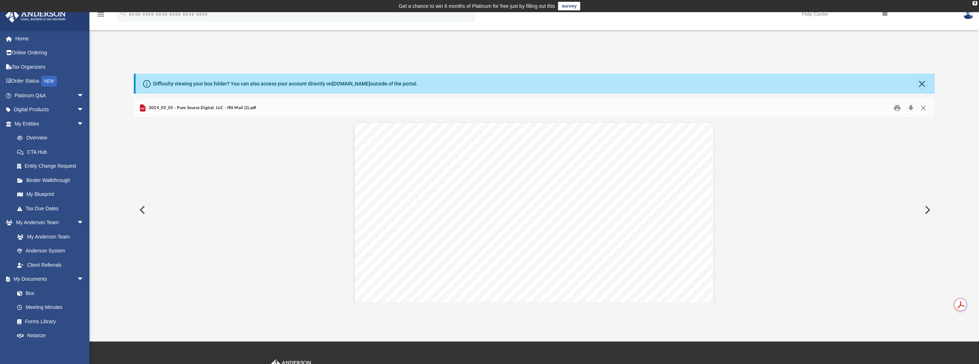
click at [926, 211] on button "Preview" at bounding box center [927, 210] width 16 height 20
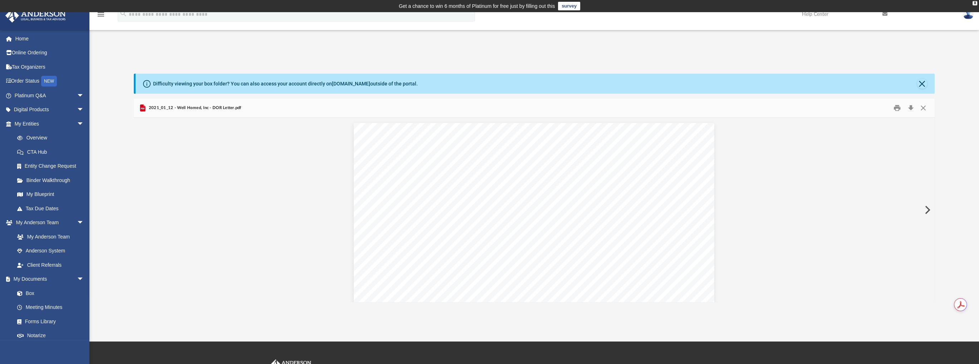
click at [926, 211] on button "Preview" at bounding box center [927, 210] width 16 height 20
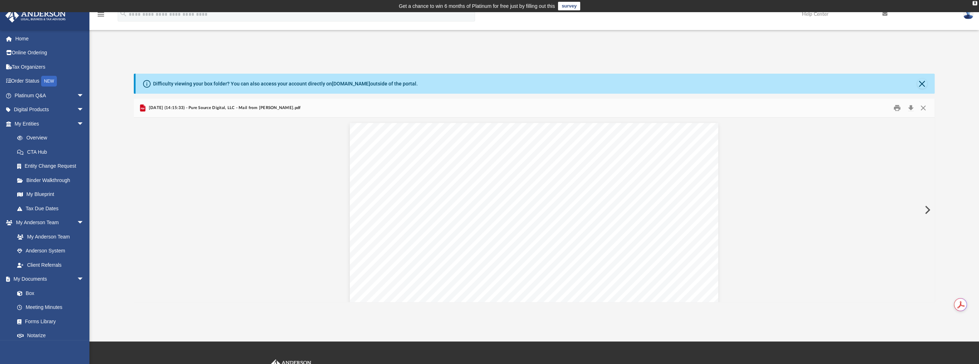
click at [926, 211] on button "Preview" at bounding box center [927, 210] width 16 height 20
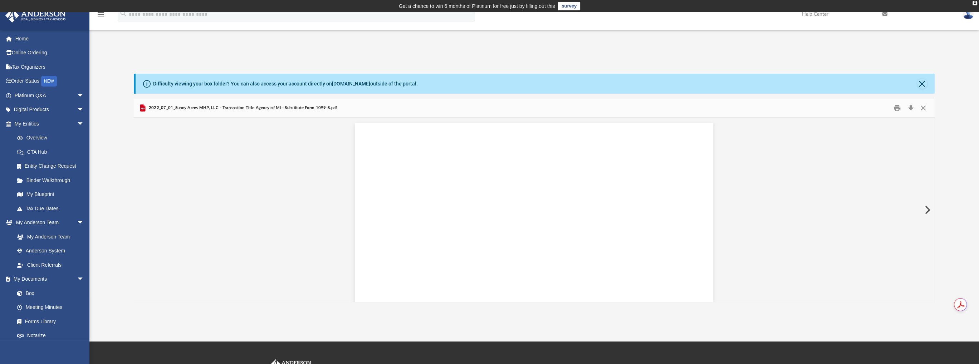
click at [926, 211] on button "Preview" at bounding box center [927, 210] width 16 height 20
click at [924, 213] on button "Preview" at bounding box center [927, 210] width 16 height 20
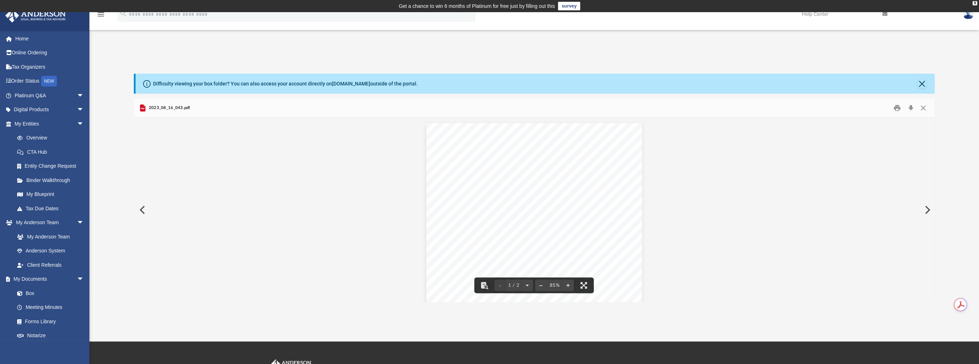
drag, startPoint x: 924, startPoint y: 213, endPoint x: 631, endPoint y: 237, distance: 293.7
click at [631, 237] on div "1 / 2 85%" at bounding box center [534, 210] width 801 height 185
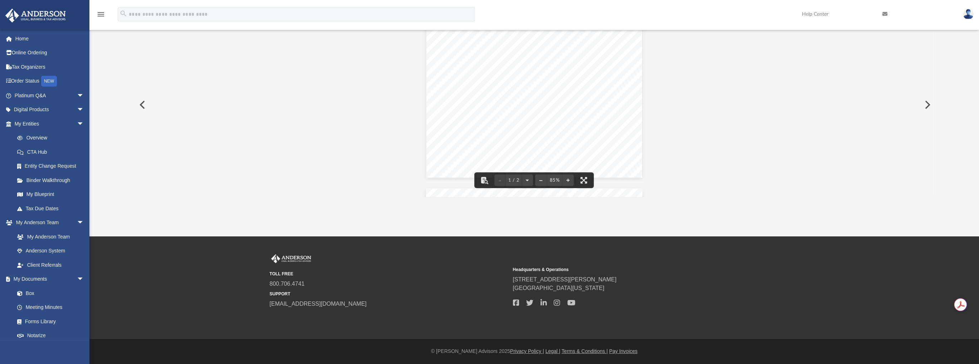
scroll to position [21, 0]
click at [928, 103] on button "Preview" at bounding box center [927, 105] width 16 height 20
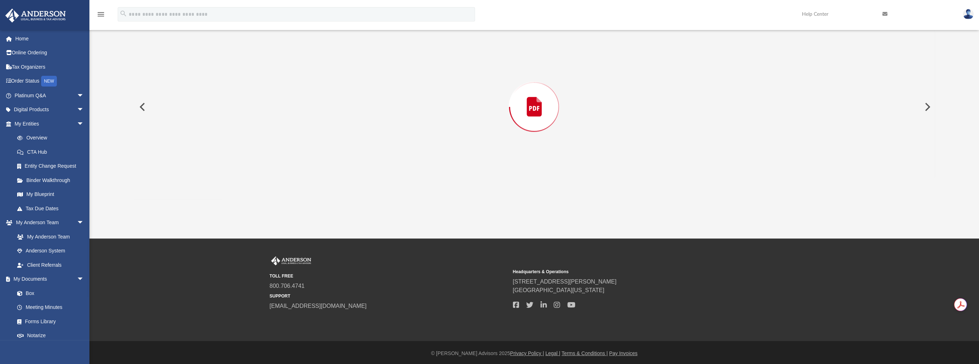
scroll to position [0, 0]
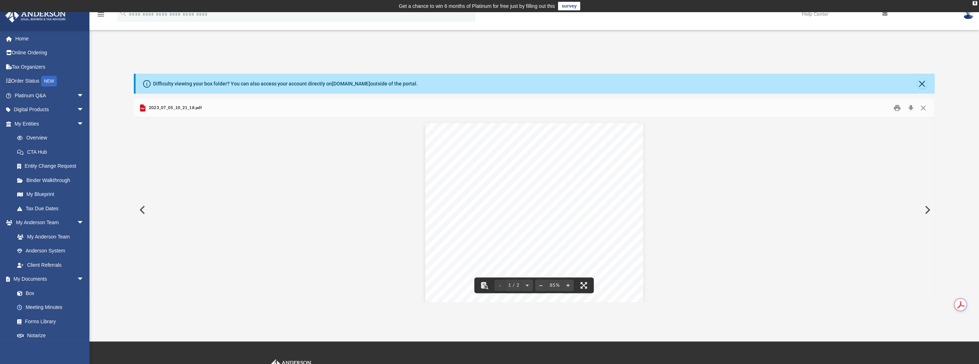
click at [923, 209] on button "Preview" at bounding box center [927, 210] width 16 height 20
click at [928, 208] on button "Preview" at bounding box center [927, 210] width 16 height 20
click at [927, 208] on button "Preview" at bounding box center [927, 210] width 16 height 20
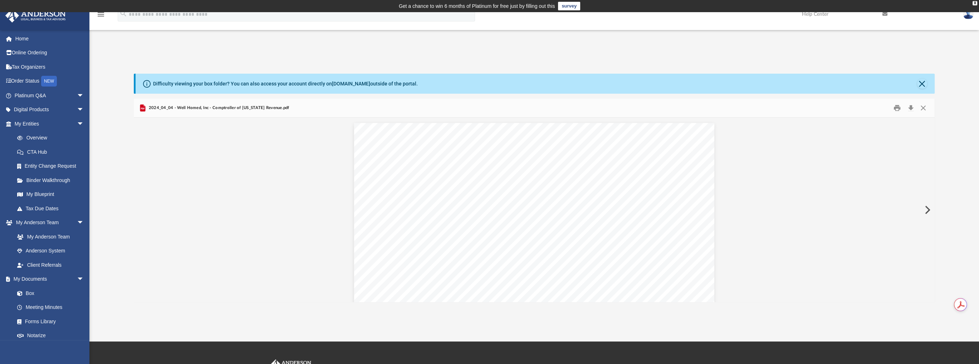
click at [927, 208] on button "Preview" at bounding box center [927, 210] width 16 height 20
click at [925, 209] on button "Preview" at bounding box center [927, 210] width 16 height 20
click at [928, 82] on div "Difficulty viewing your box folder? You can also access your account directly o…" at bounding box center [535, 84] width 799 height 20
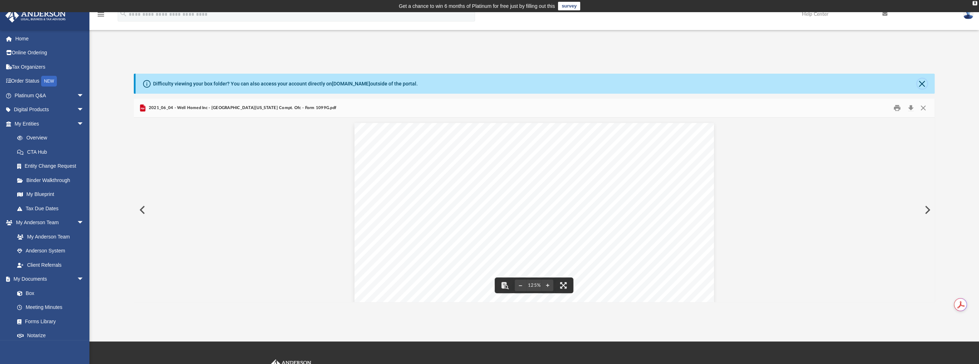
click at [923, 83] on button "Close" at bounding box center [922, 84] width 10 height 10
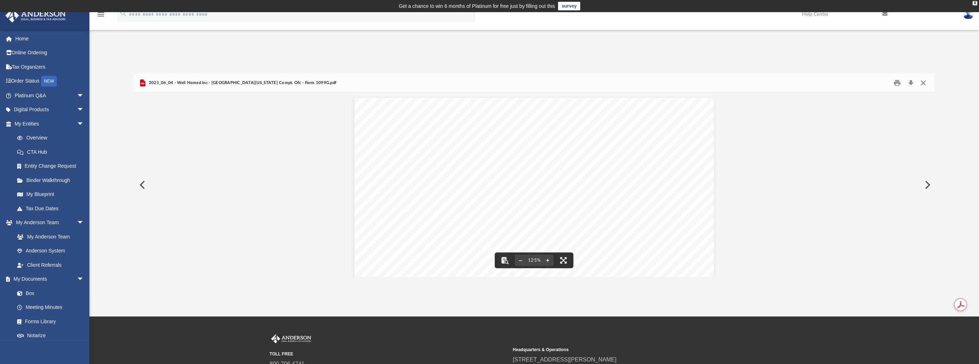
click at [925, 82] on button "Close" at bounding box center [923, 83] width 13 height 11
